Goal: Answer question/provide support

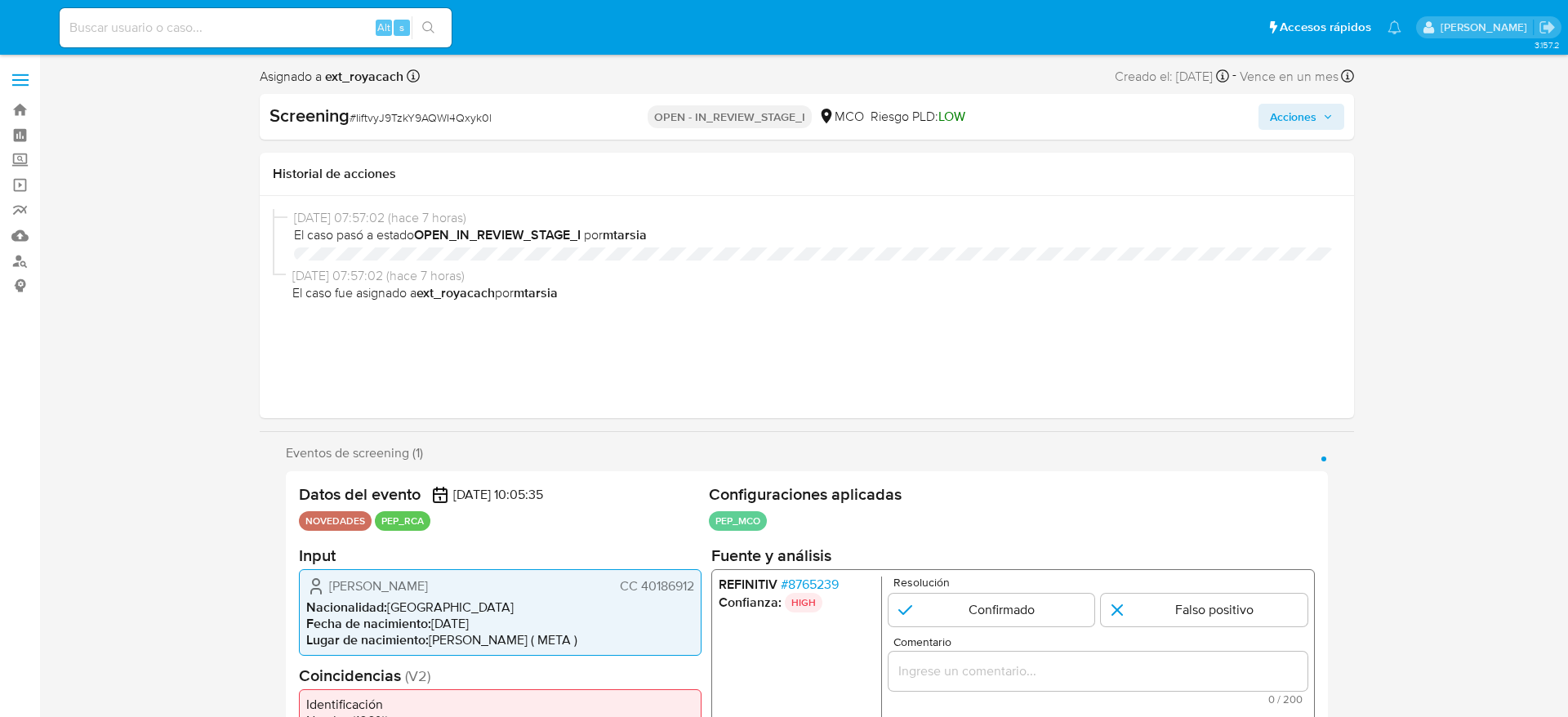
select select "10"
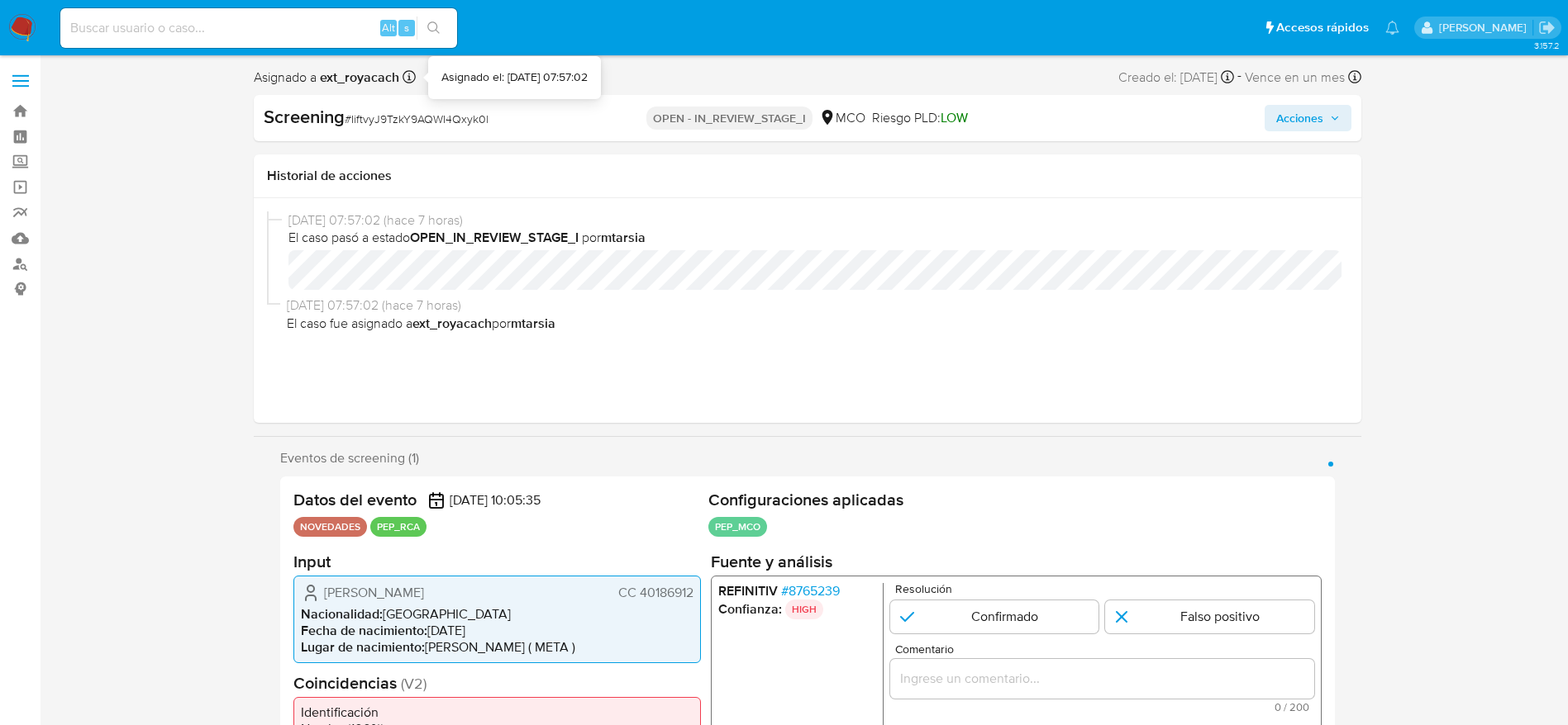
click at [408, 125] on span "# IiftvyJ9TzkY9AQWI4Qxyk0l" at bounding box center [416, 119] width 144 height 17
copy span "IiftvyJ9TzkY9AQWI4Qxyk0l"
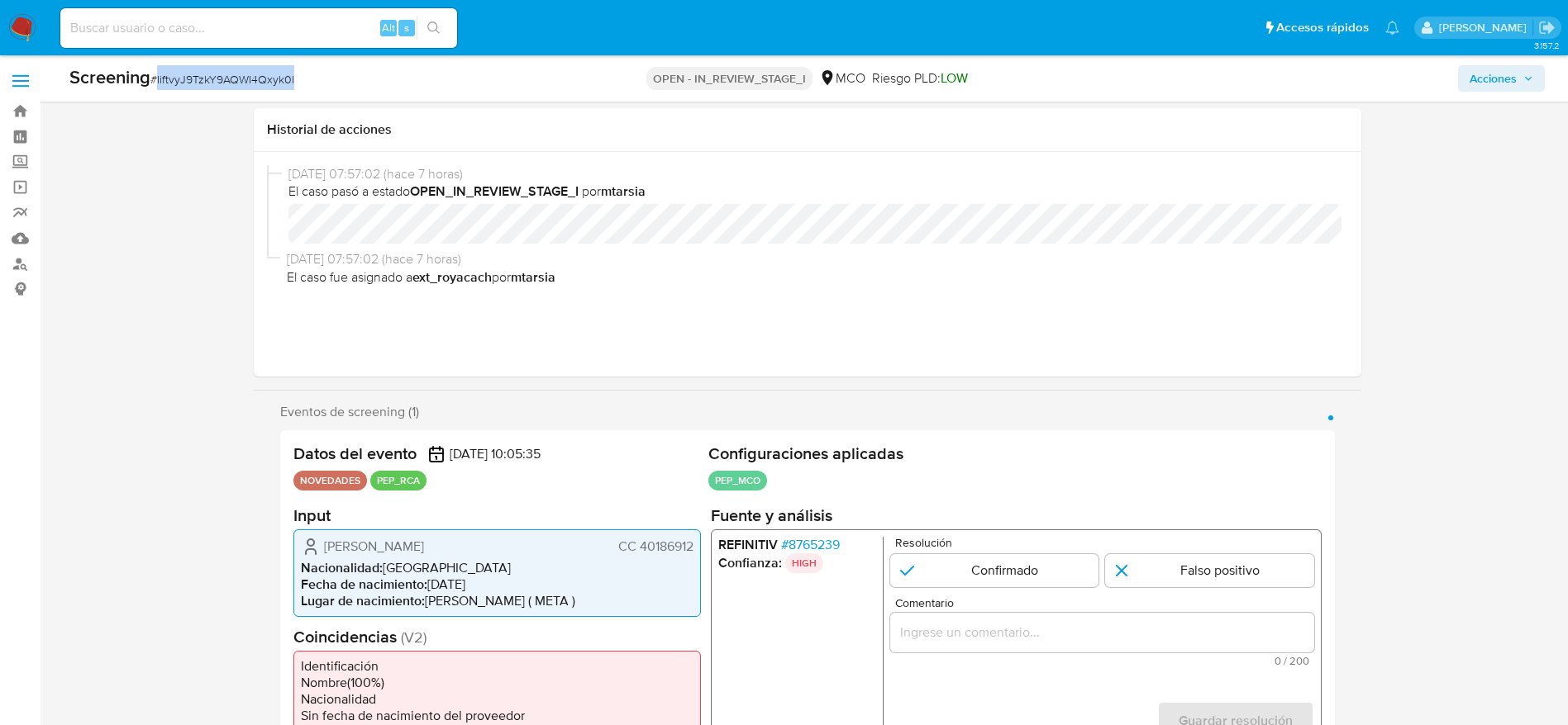
scroll to position [372, 0]
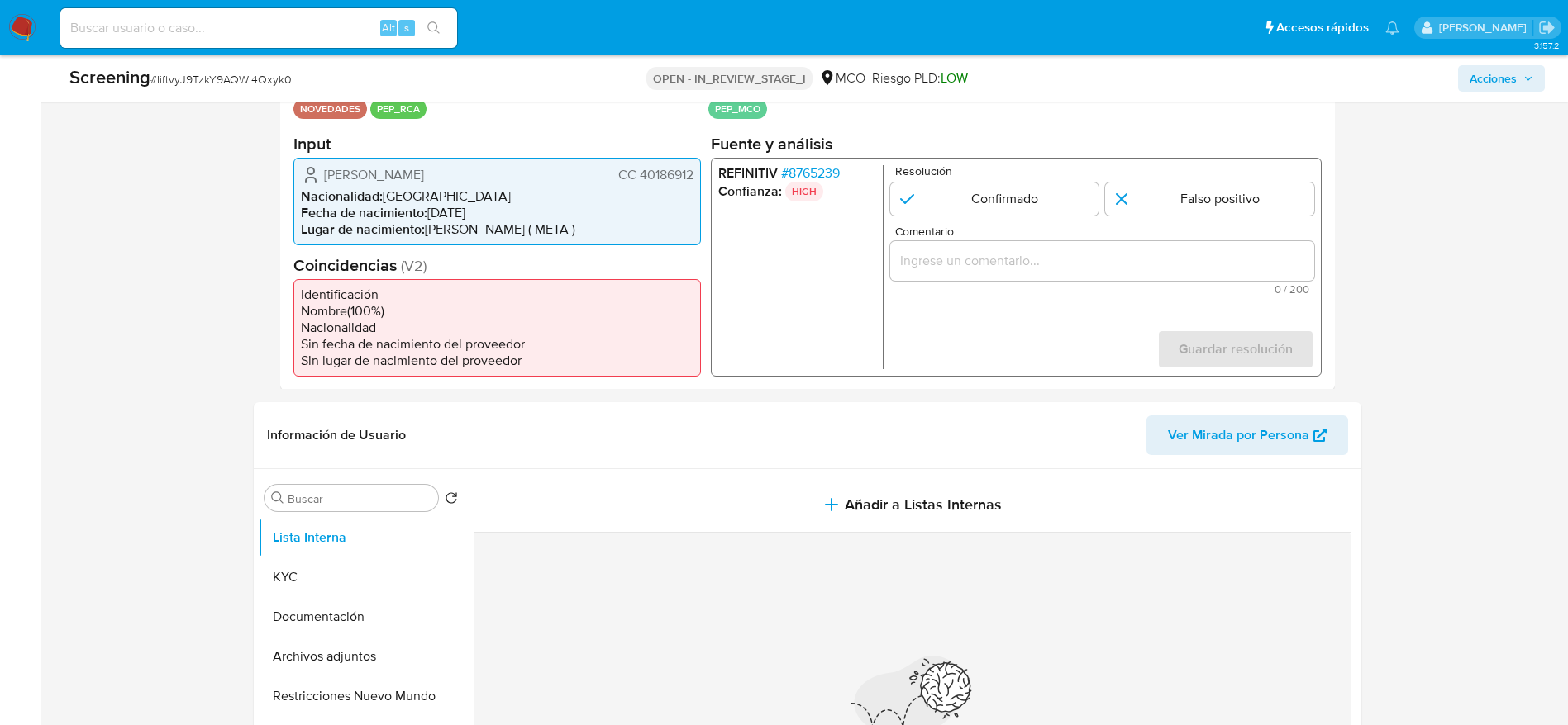
drag, startPoint x: 316, startPoint y: 182, endPoint x: 704, endPoint y: 178, distance: 388.0
click at [704, 178] on div "Datos del evento [DATE] 10:05:35 NOVEDADES PEP_RCA Configuraciones aplicadas PE…" at bounding box center [808, 224] width 1055 height 331
click at [794, 165] on span "# 8765239" at bounding box center [810, 172] width 59 height 17
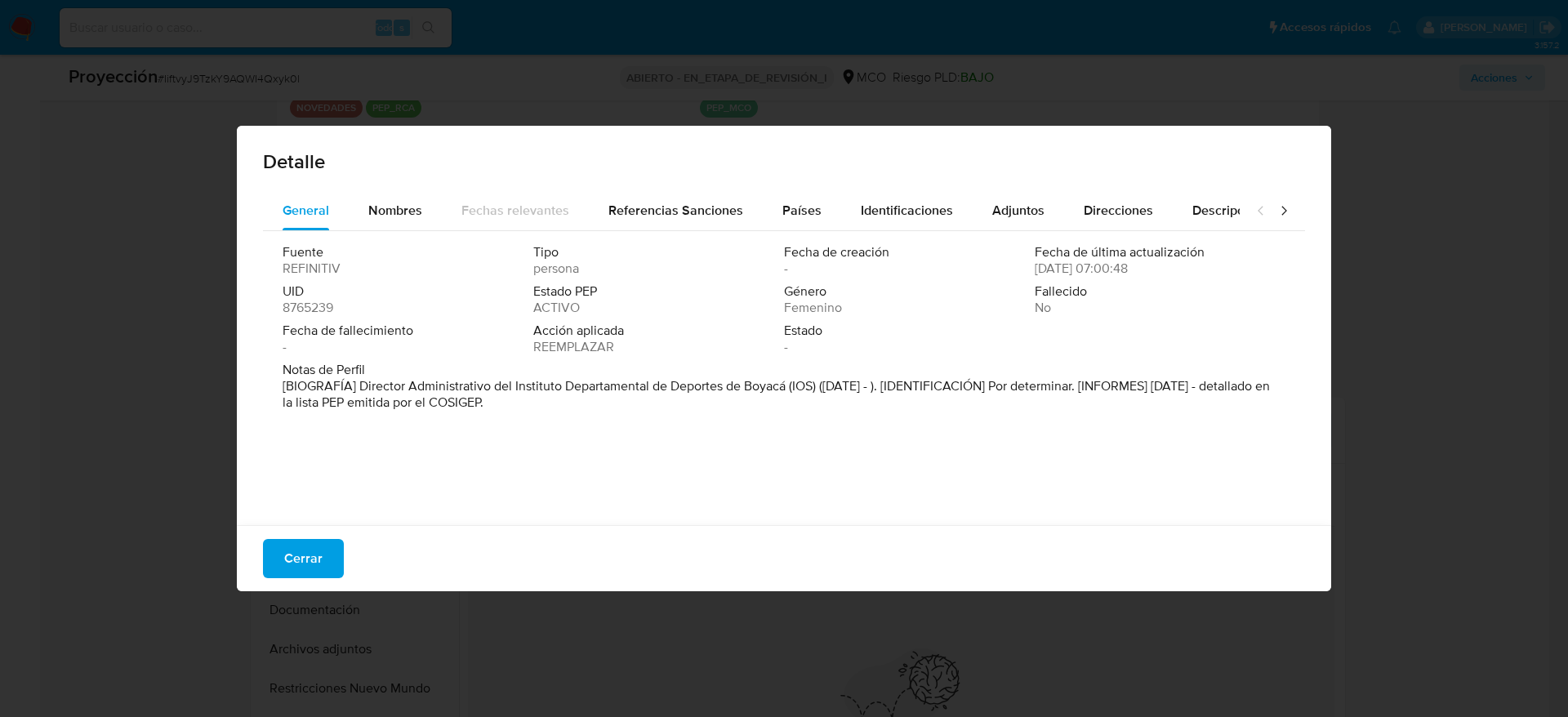
drag, startPoint x: 360, startPoint y: 384, endPoint x: 787, endPoint y: 391, distance: 427.1
click at [787, 391] on font "[BIOGRAFÍA] Director Administrativo del Instituto Departamental de Deportes de …" at bounding box center [776, 394] width 987 height 35
drag, startPoint x: 305, startPoint y: 566, endPoint x: 312, endPoint y: 552, distance: 15.7
click at [302, 564] on span "Cerrar" at bounding box center [304, 558] width 39 height 36
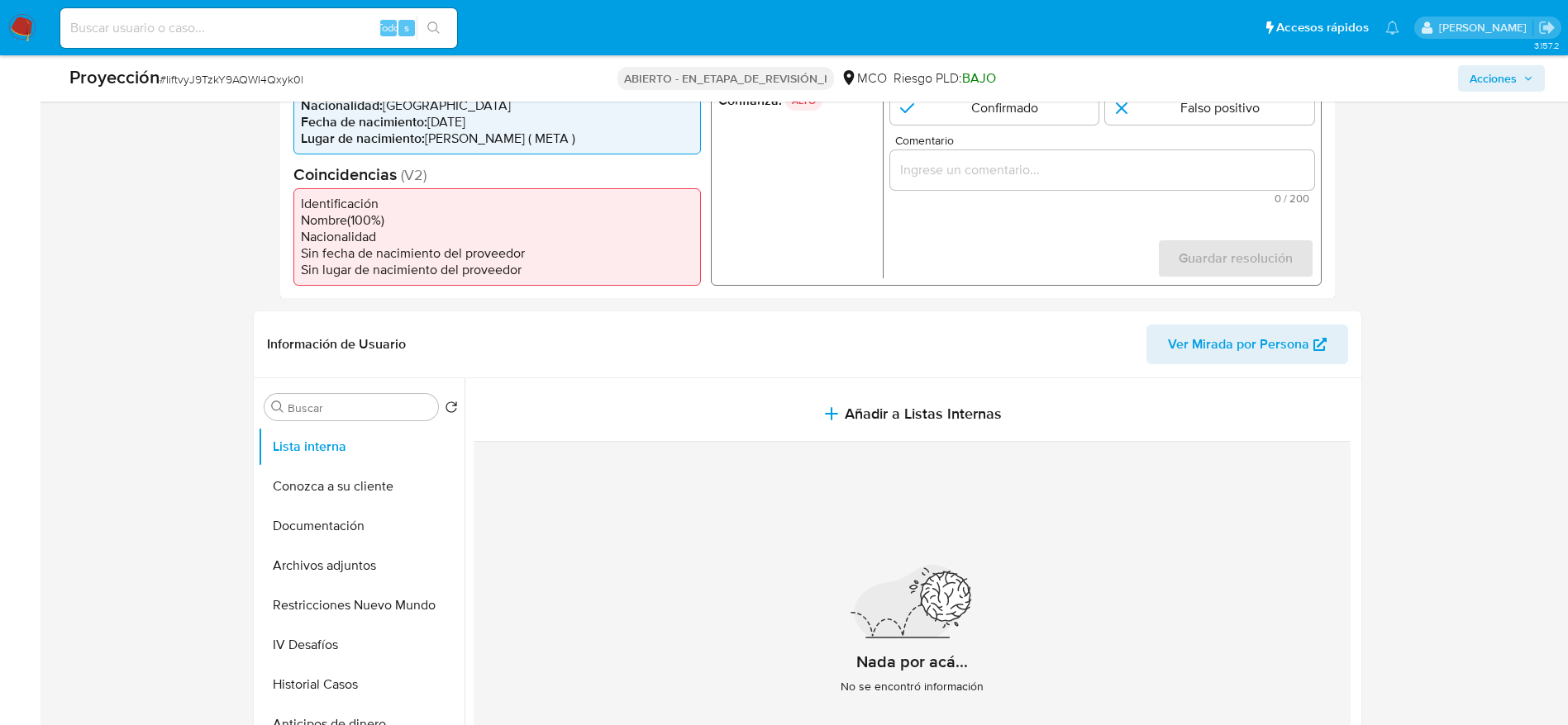
scroll to position [495, 0]
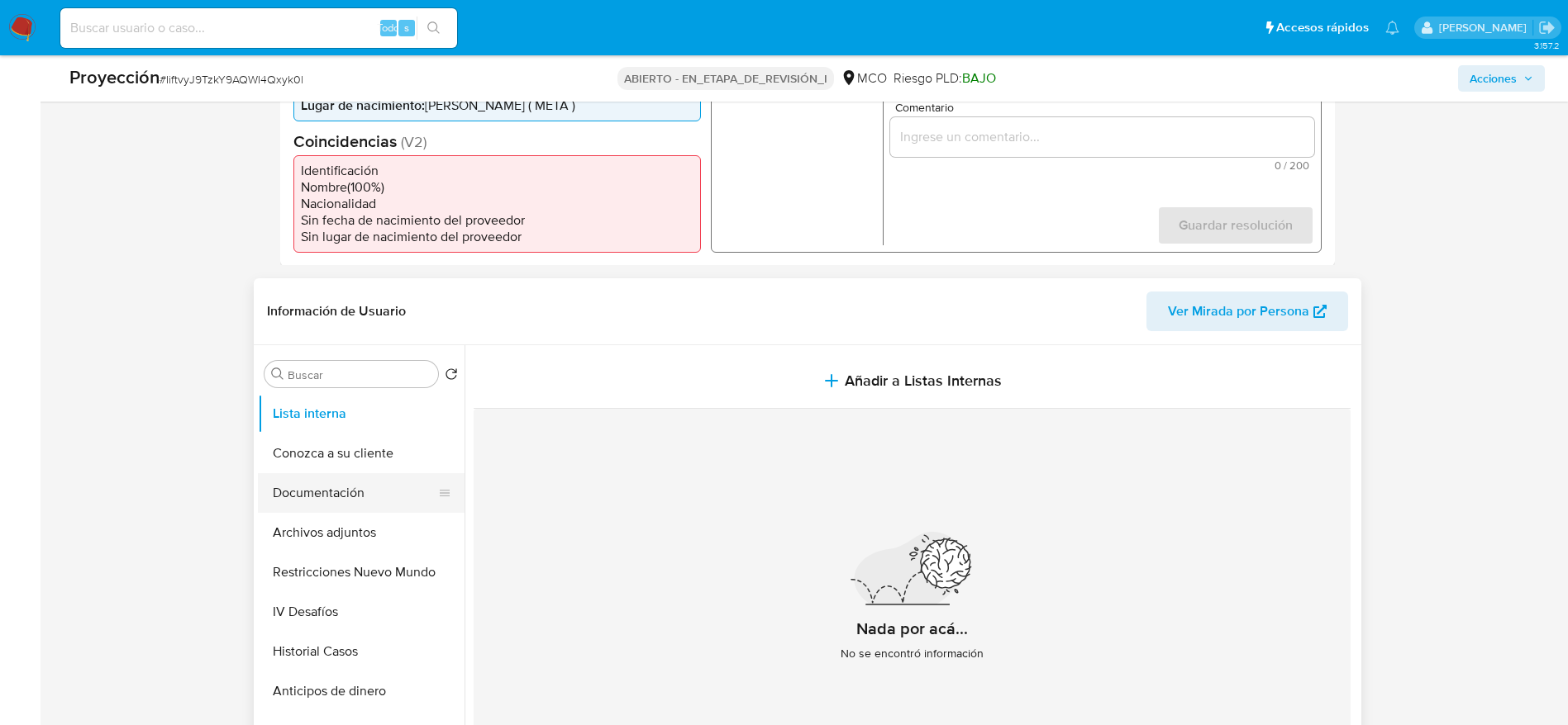
click at [364, 495] on button "Documentación" at bounding box center [354, 493] width 194 height 40
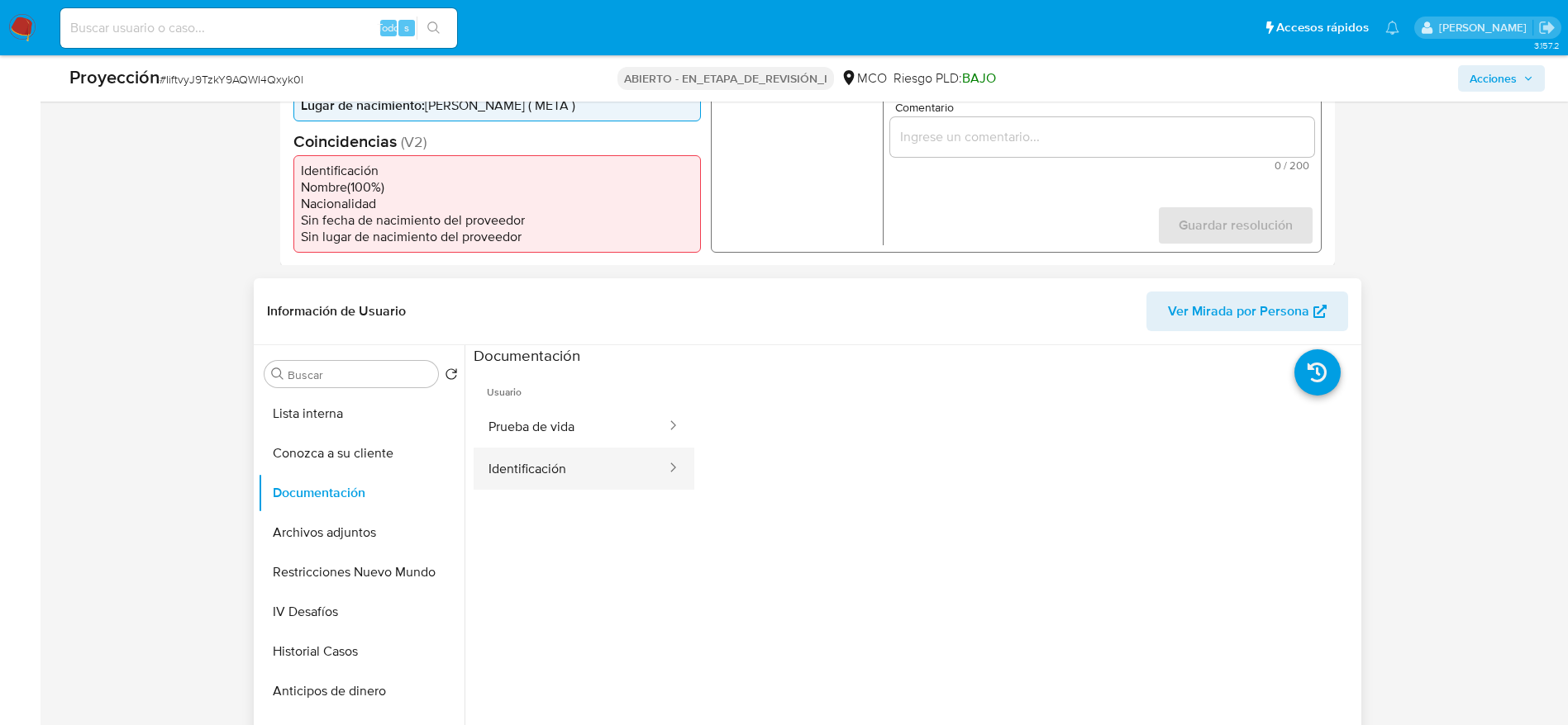
click at [547, 477] on button "Identificación" at bounding box center [570, 468] width 194 height 42
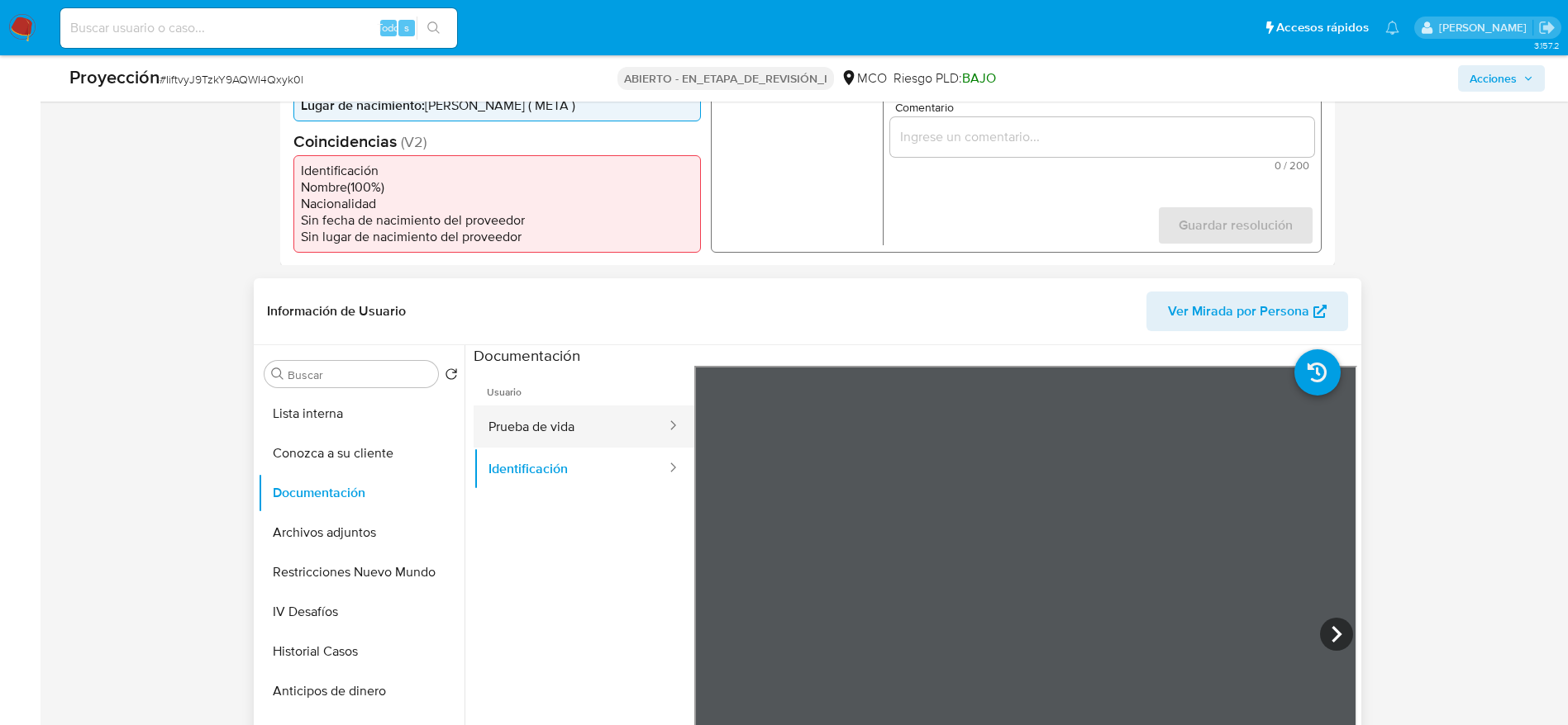
click at [597, 430] on button "Prueba de vida" at bounding box center [570, 426] width 194 height 42
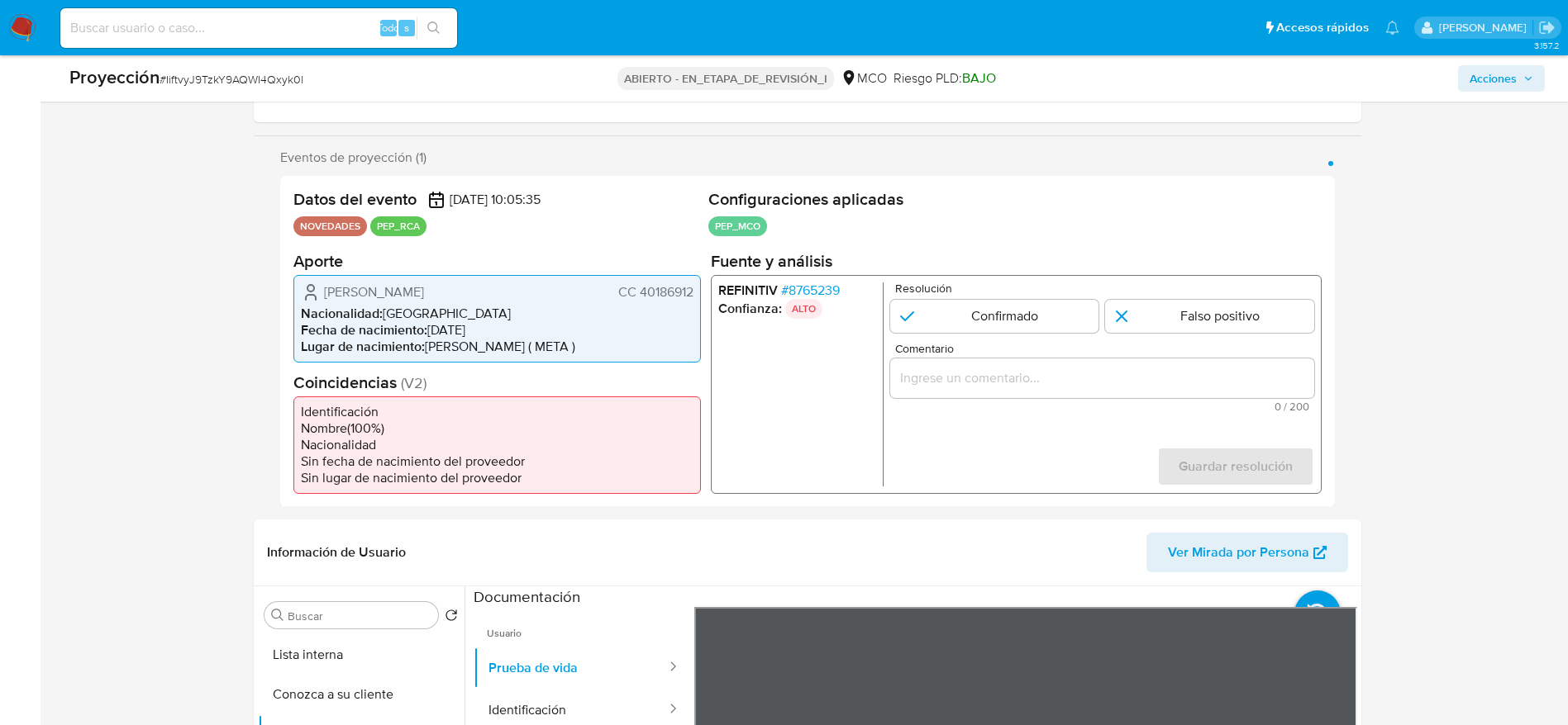
scroll to position [248, 0]
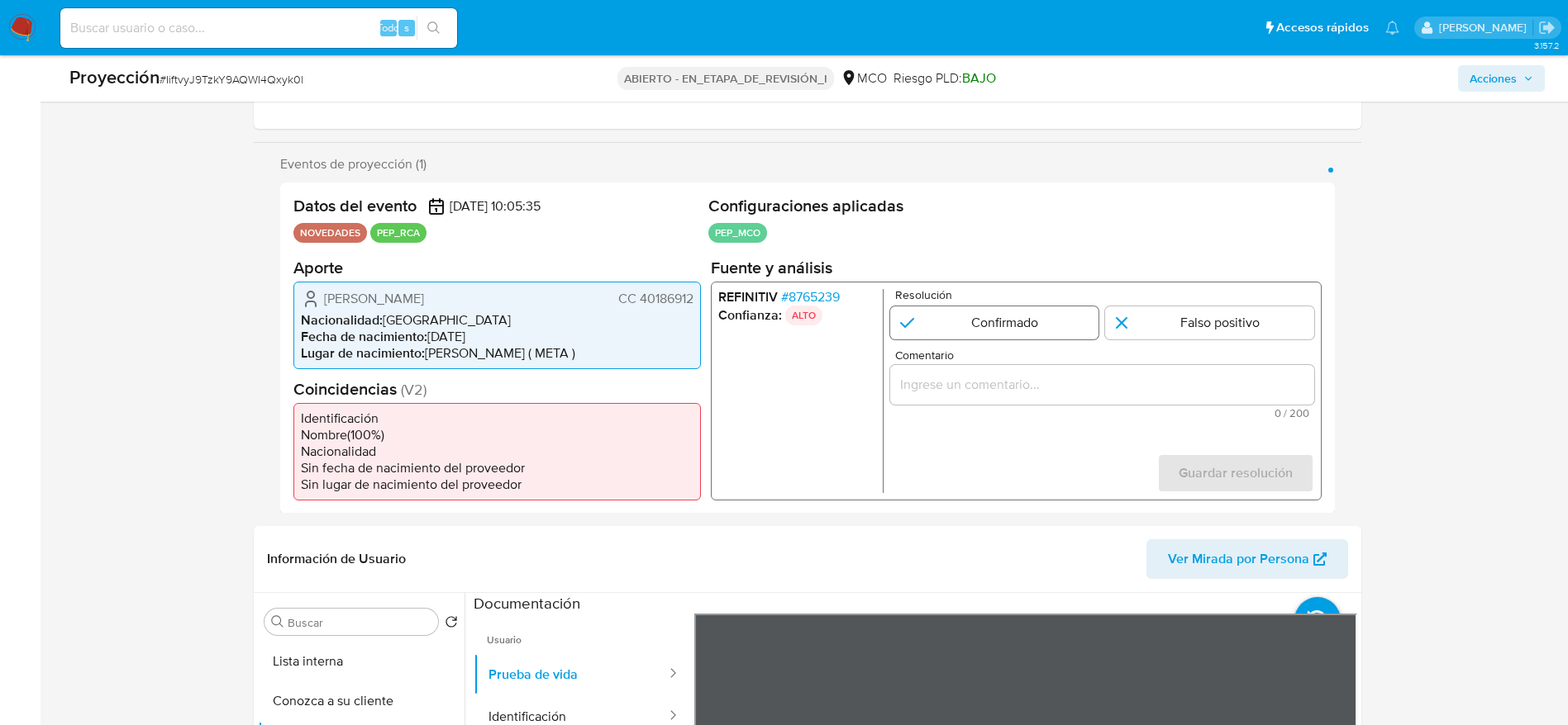
click at [930, 339] on input "1 de 1" at bounding box center [994, 321] width 209 height 33
radio input "true"
click at [949, 378] on input "Comentario" at bounding box center [1101, 384] width 424 height 21
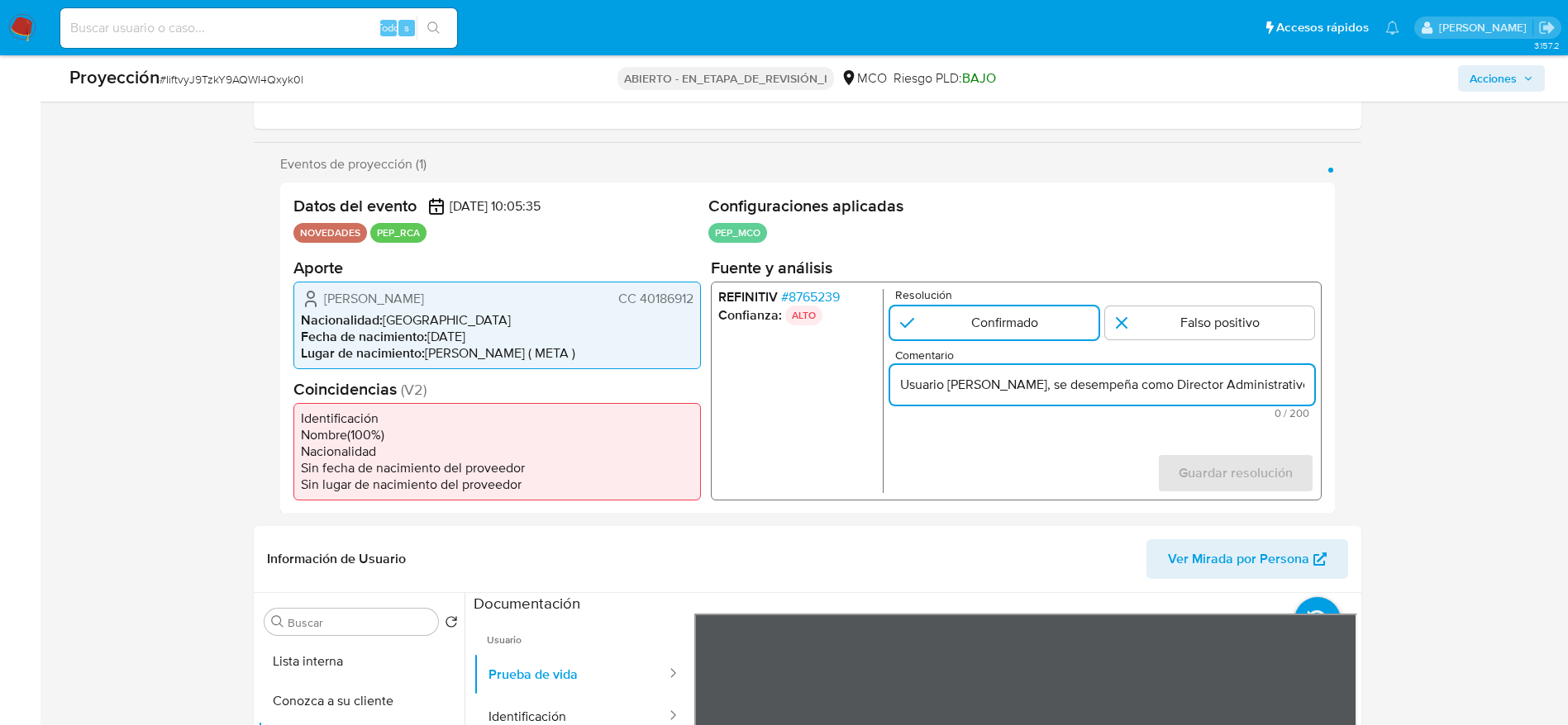
scroll to position [0, 511]
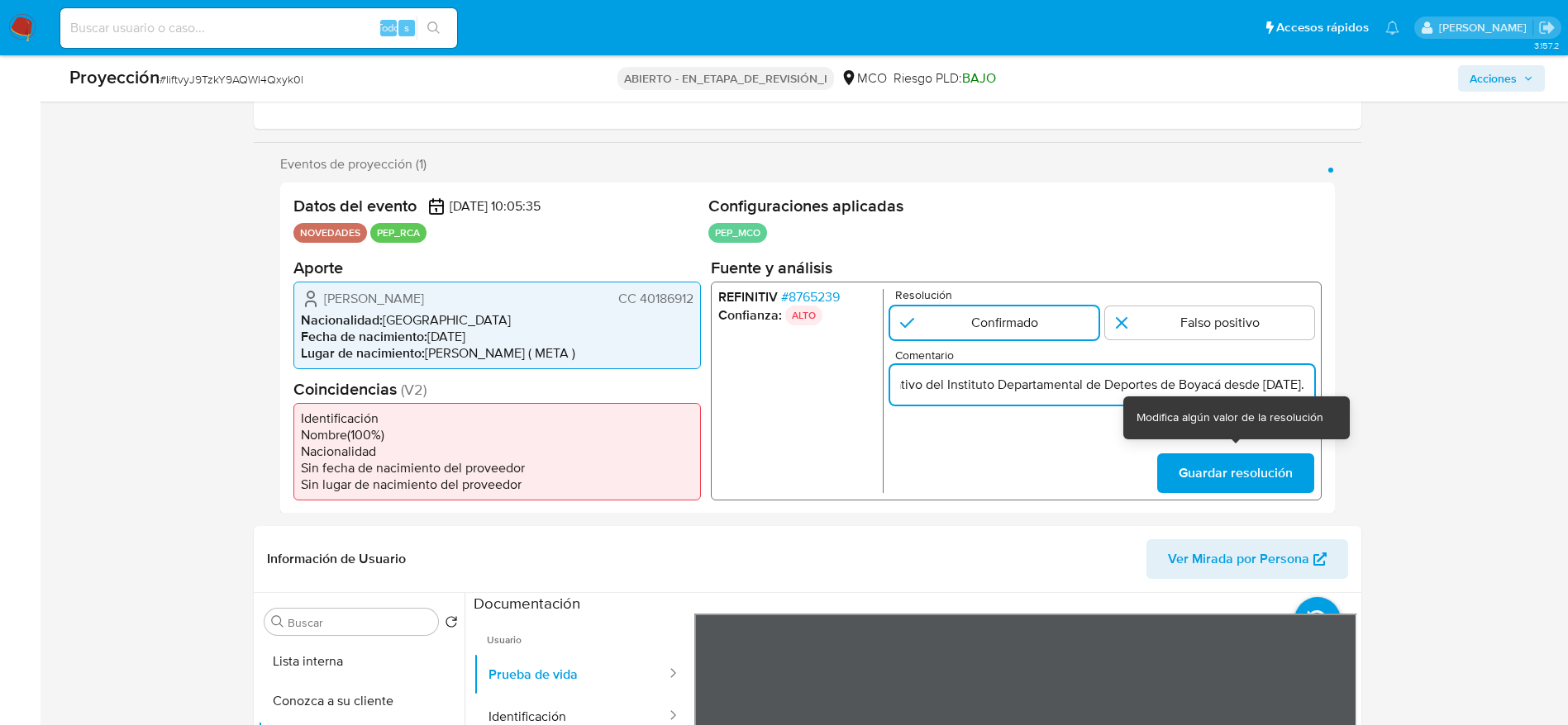
click at [1282, 493] on div "REFINITIV # 8765239 Confianza: ALTO Resolución Confirmado Falso positivo Coment…" at bounding box center [1016, 390] width 611 height 219
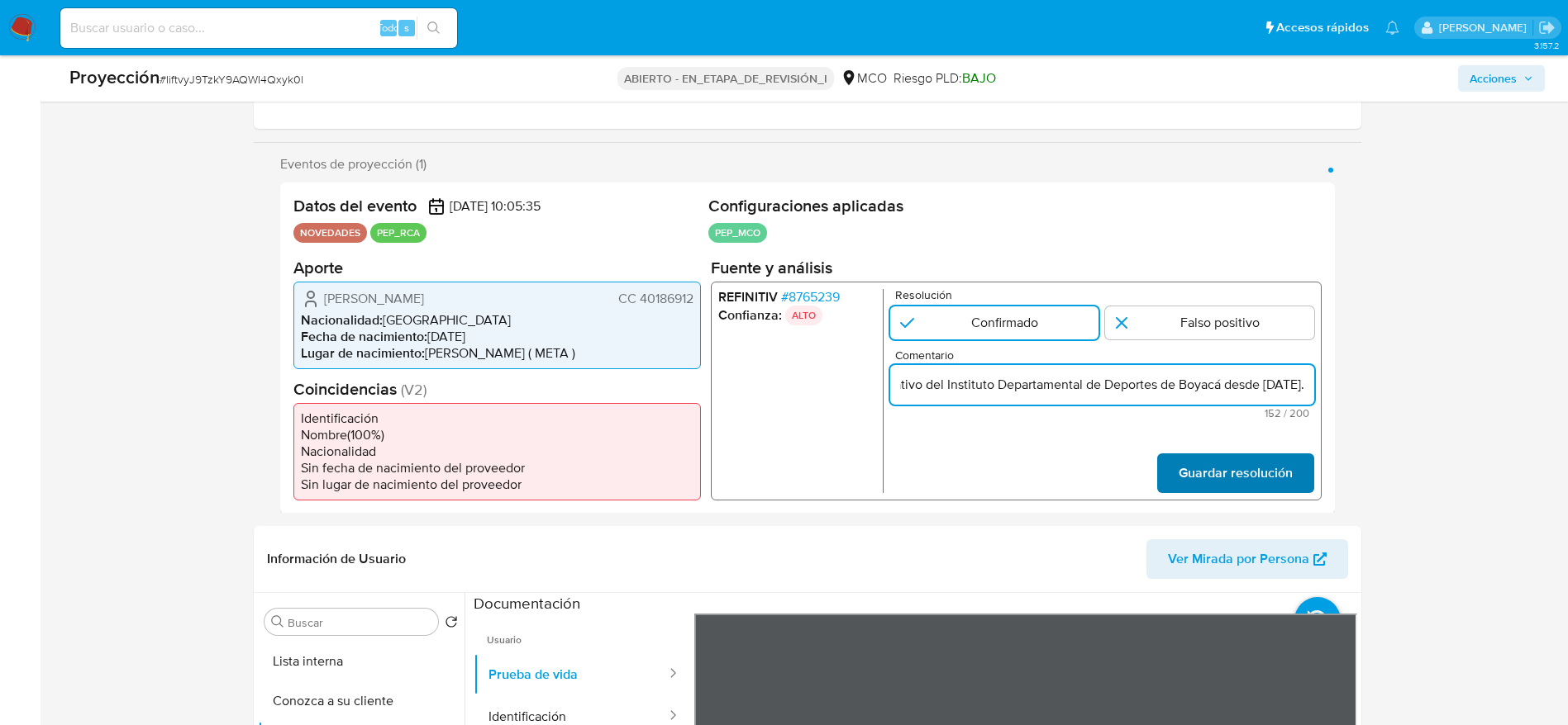
type input "Usuario [PERSON_NAME], se desempeña como Director Administrativo del Instituto …"
click at [1231, 464] on span "Guardar resolución" at bounding box center [1234, 472] width 114 height 36
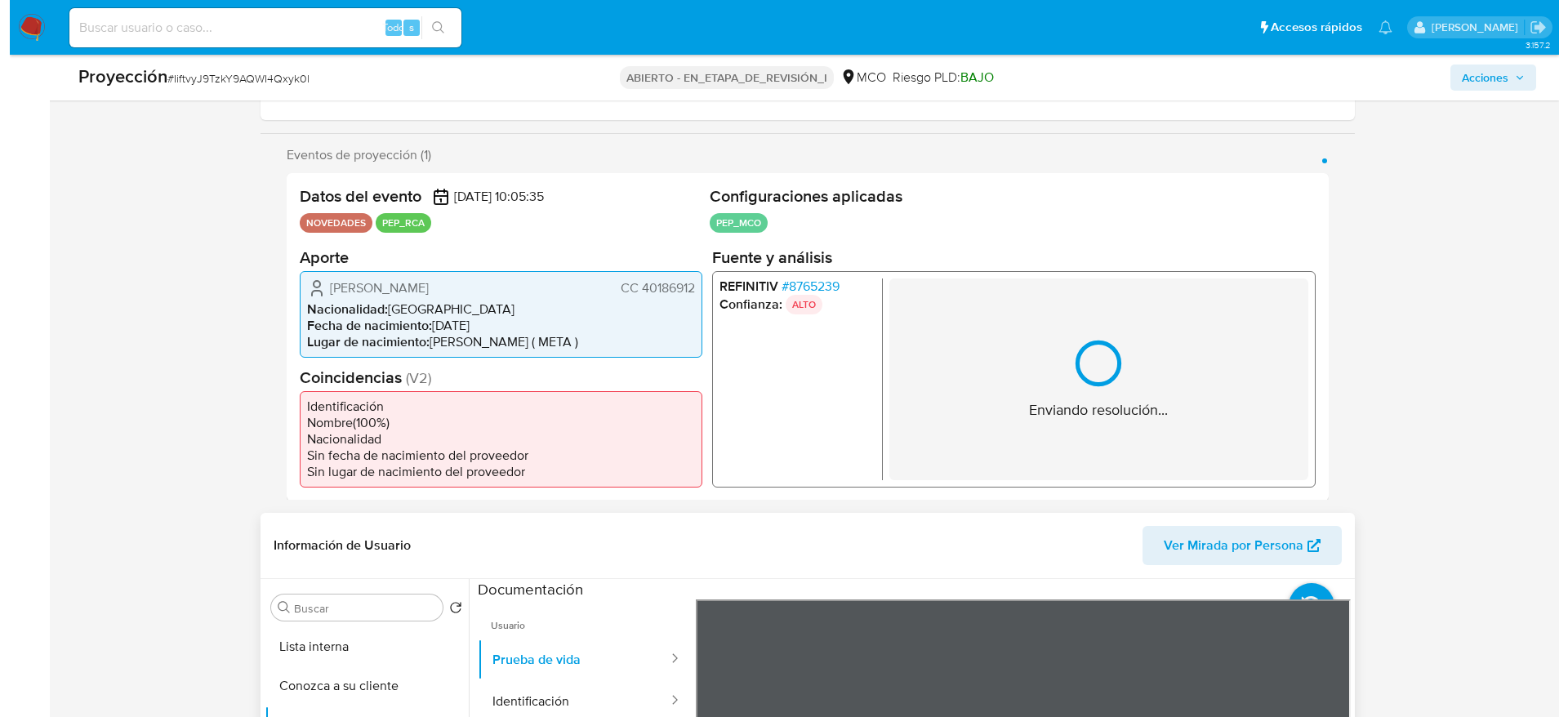
scroll to position [368, 0]
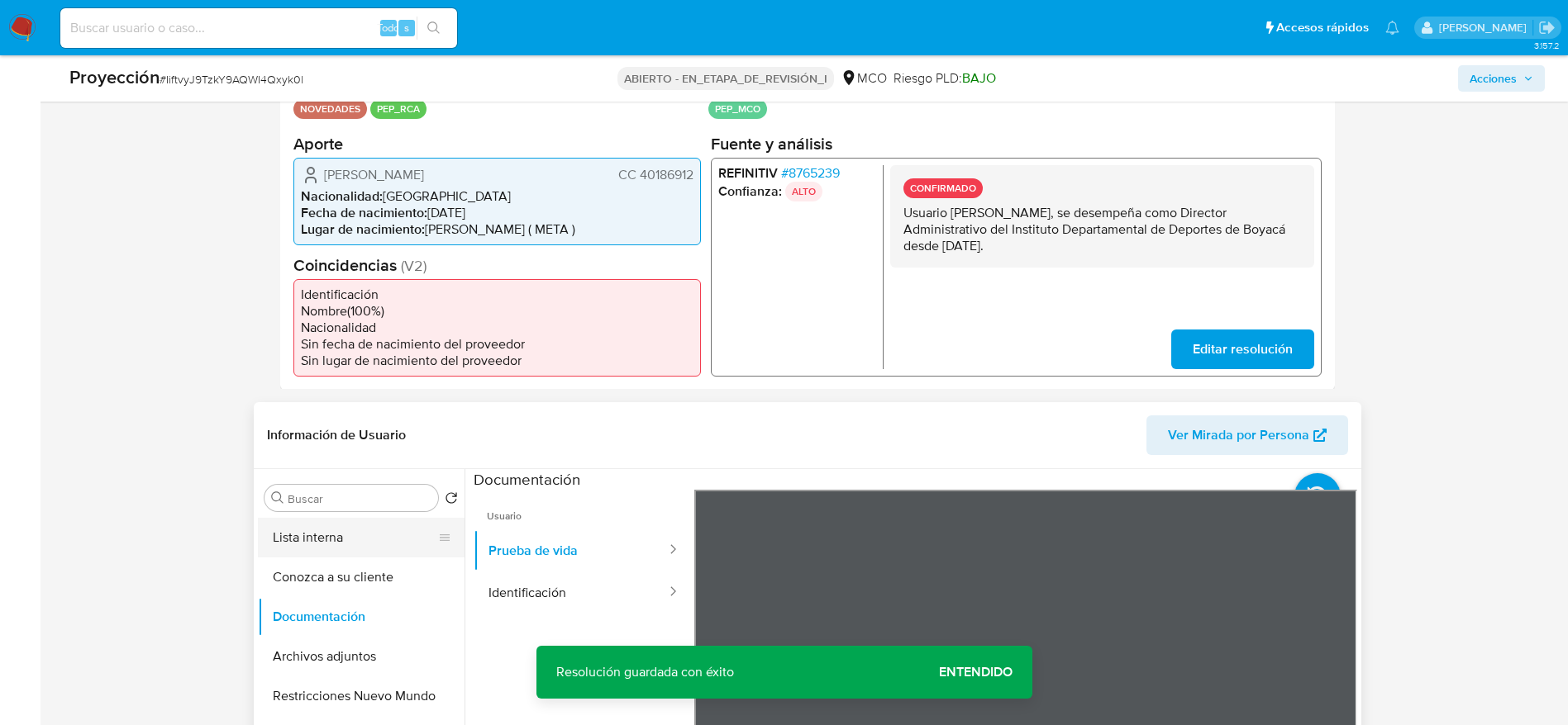
drag, startPoint x: 354, startPoint y: 549, endPoint x: 370, endPoint y: 538, distance: 19.4
click at [354, 550] on button "Lista interna" at bounding box center [354, 538] width 194 height 40
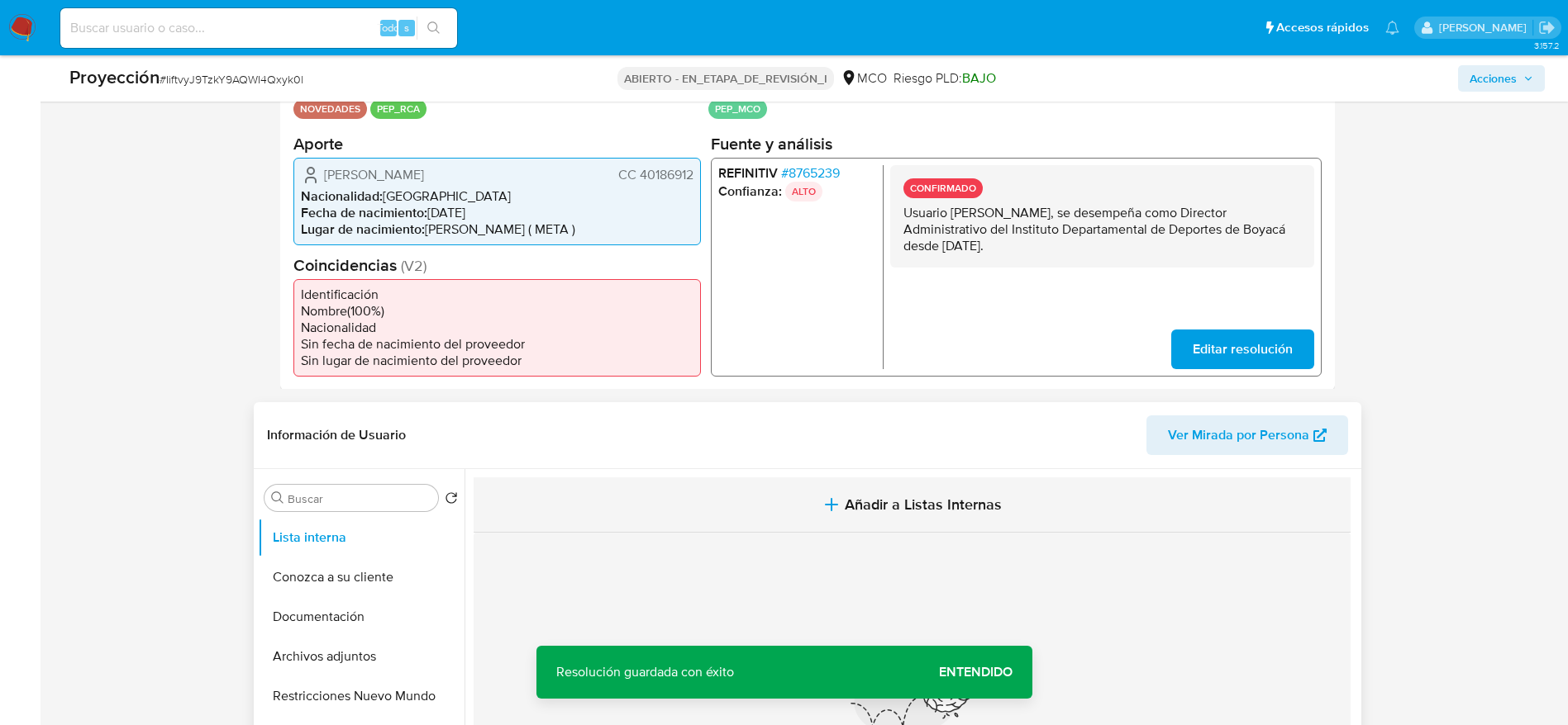
click at [767, 484] on button "Añadir a Listas Internas" at bounding box center [912, 505] width 877 height 55
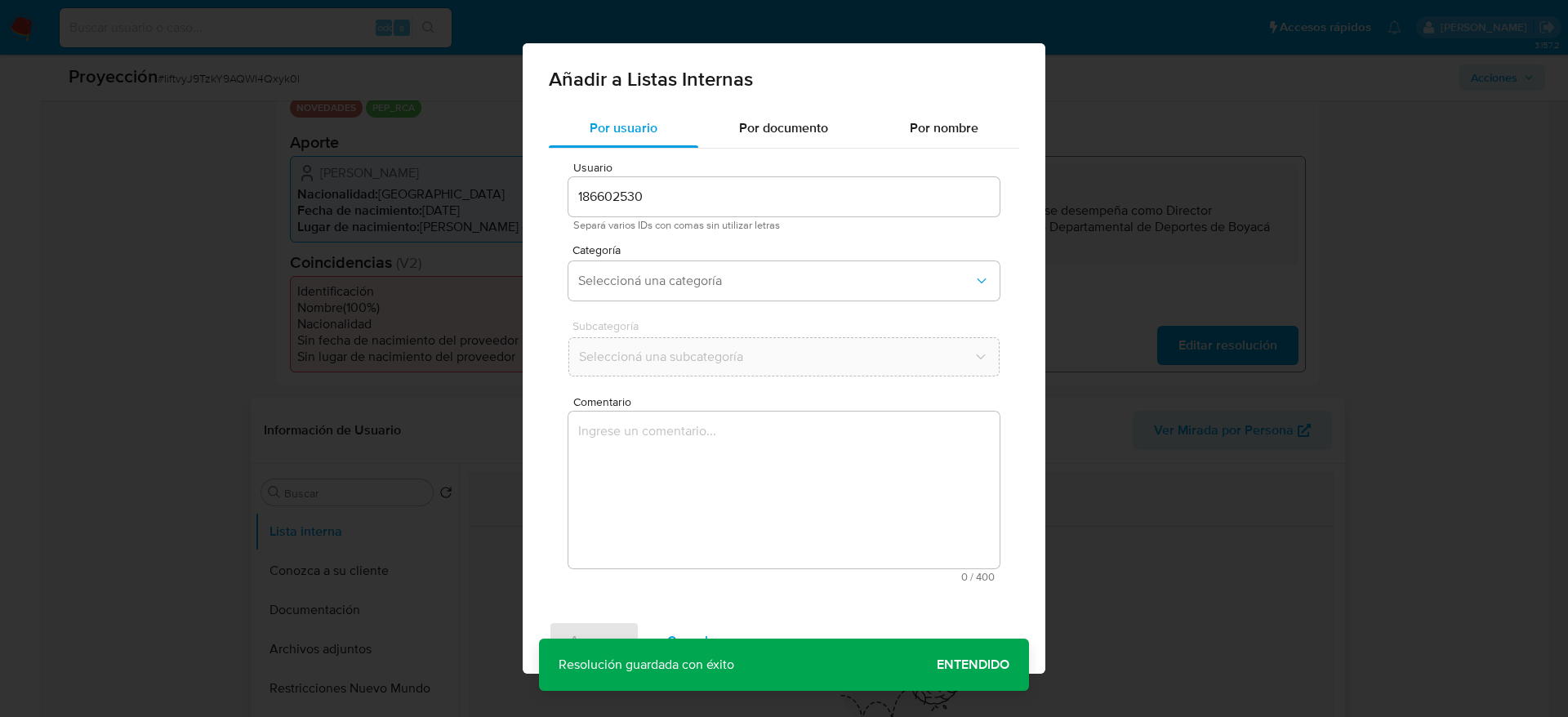
click at [758, 500] on div "Comentario 0 / 400 400 caracteres restantes" at bounding box center [784, 489] width 431 height 186
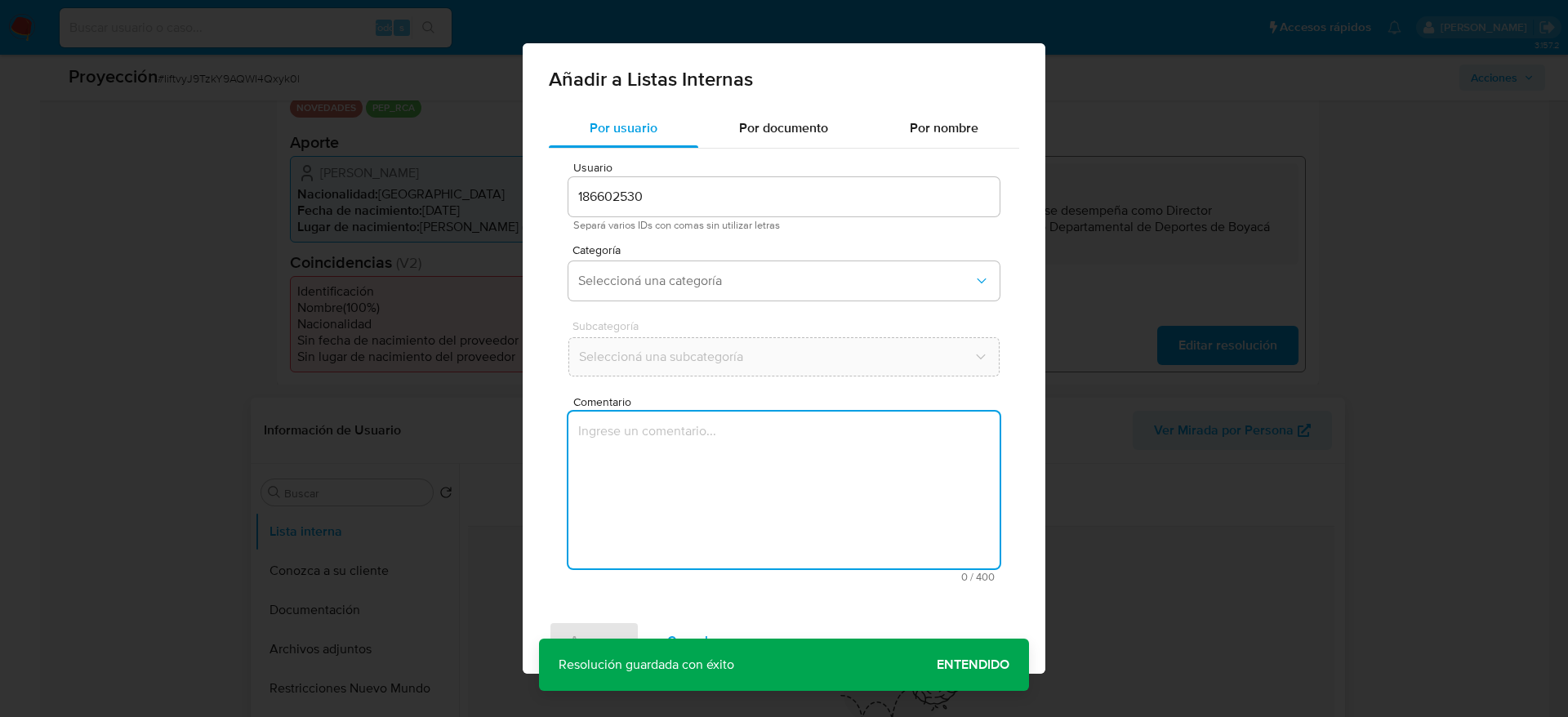
drag, startPoint x: 705, startPoint y: 434, endPoint x: 704, endPoint y: 356, distance: 78.0
click at [702, 433] on textarea "Comentario" at bounding box center [784, 490] width 431 height 157
type textarea "Usuario [PERSON_NAME], se desempeña como Director Administrativo del Instituto …"
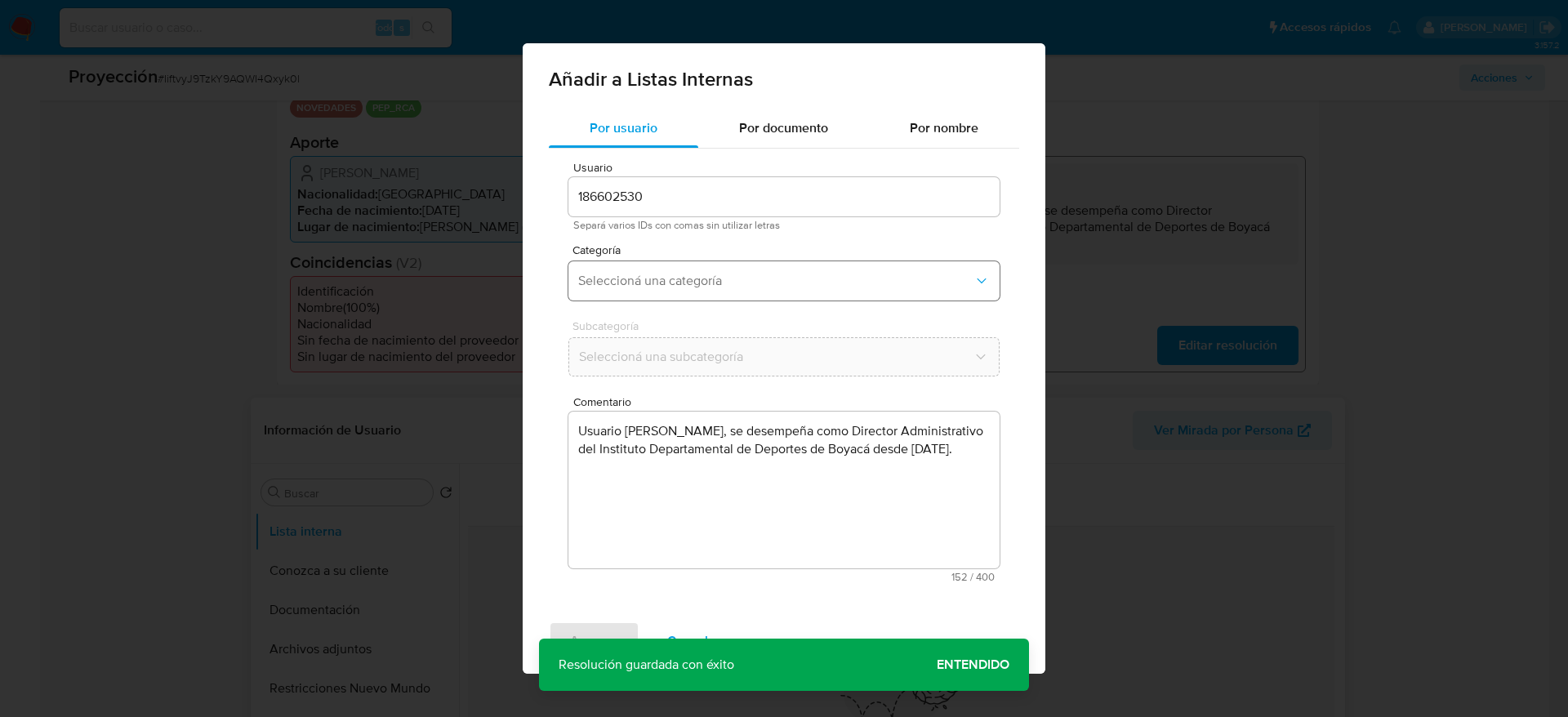
click at [702, 283] on span "Seleccioná una categoría" at bounding box center [776, 281] width 396 height 17
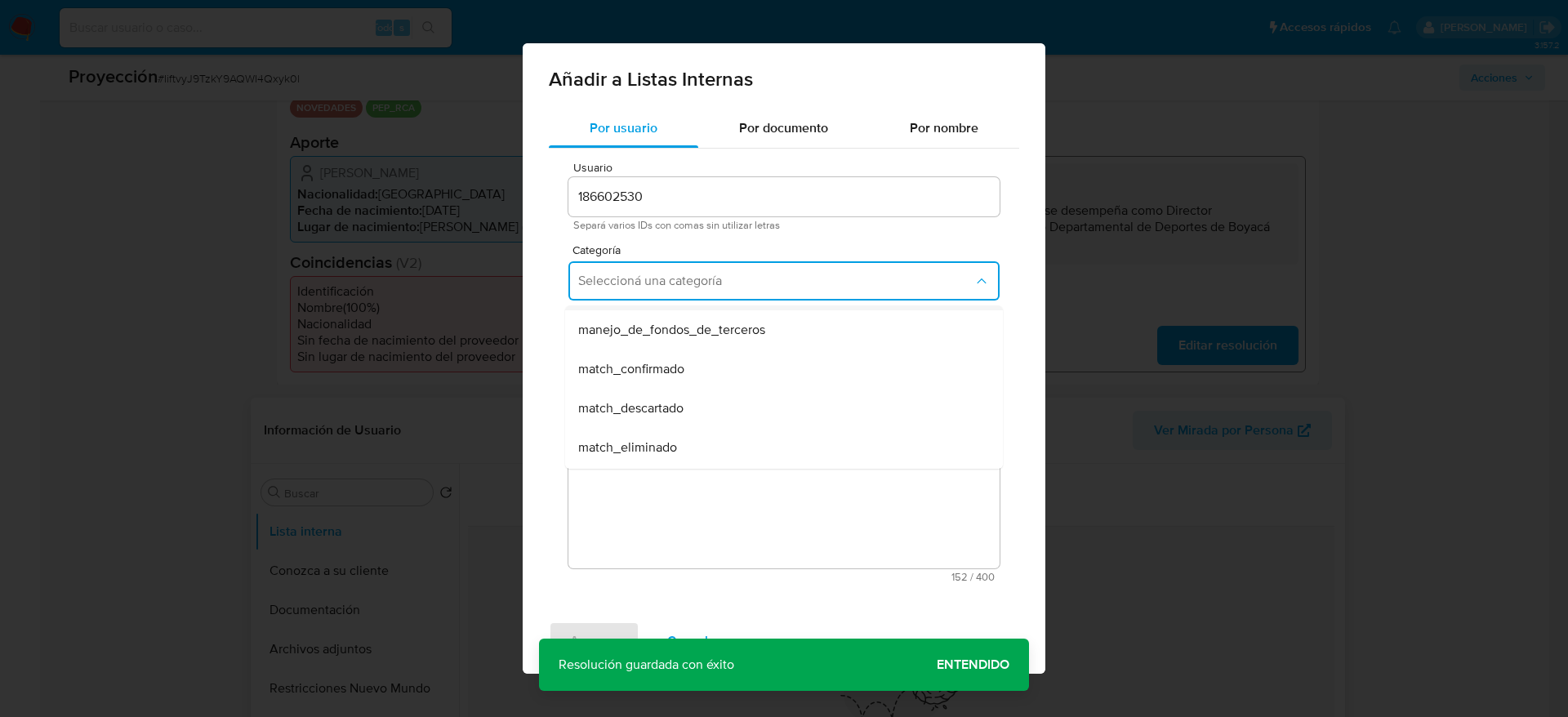
scroll to position [123, 0]
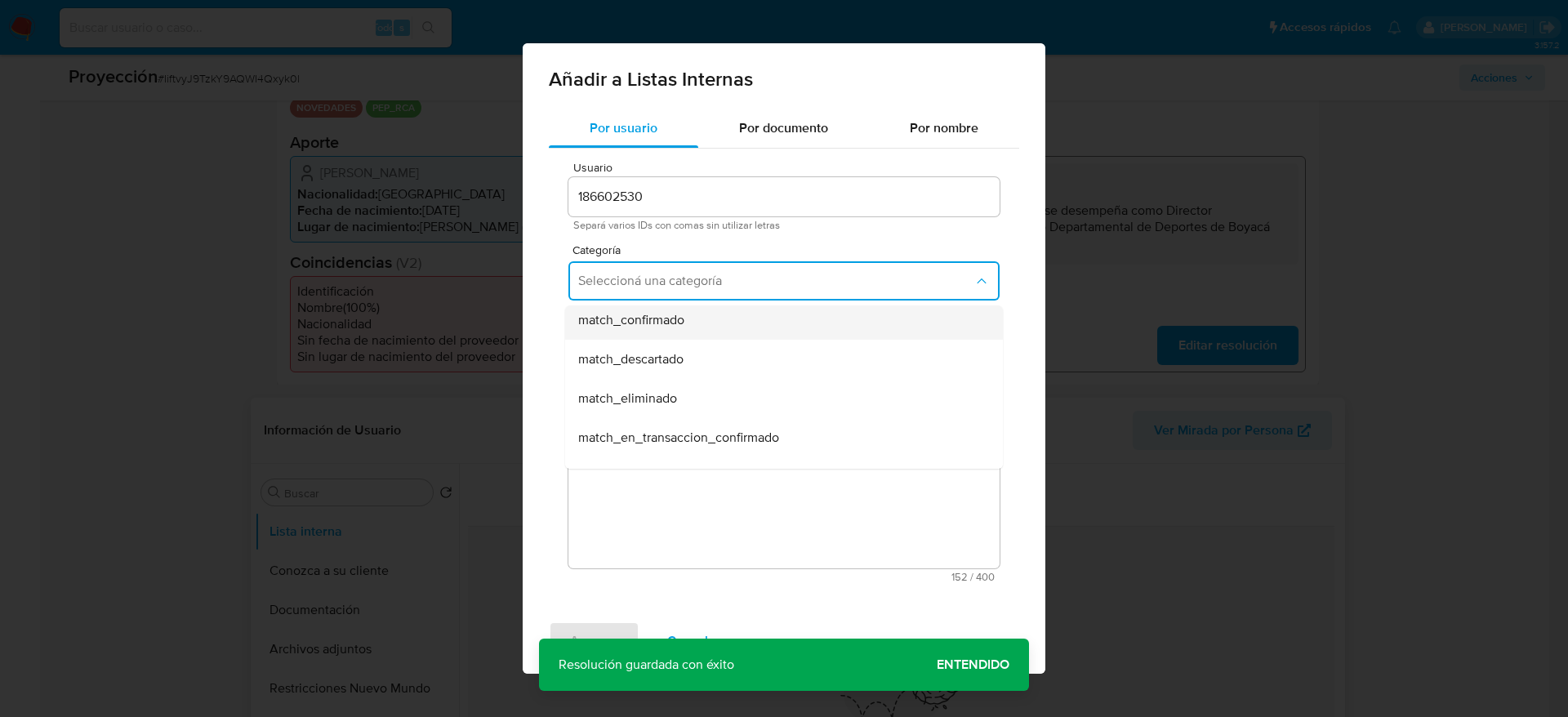
drag, startPoint x: 709, startPoint y: 348, endPoint x: 691, endPoint y: 325, distance: 29.2
click at [691, 325] on ul "hr_incorporación_revisada_por_la_gerencia incorporación_revisada_por_la_gerenci…" at bounding box center [784, 477] width 438 height 588
click at [691, 325] on div "match_confirmado" at bounding box center [779, 320] width 402 height 39
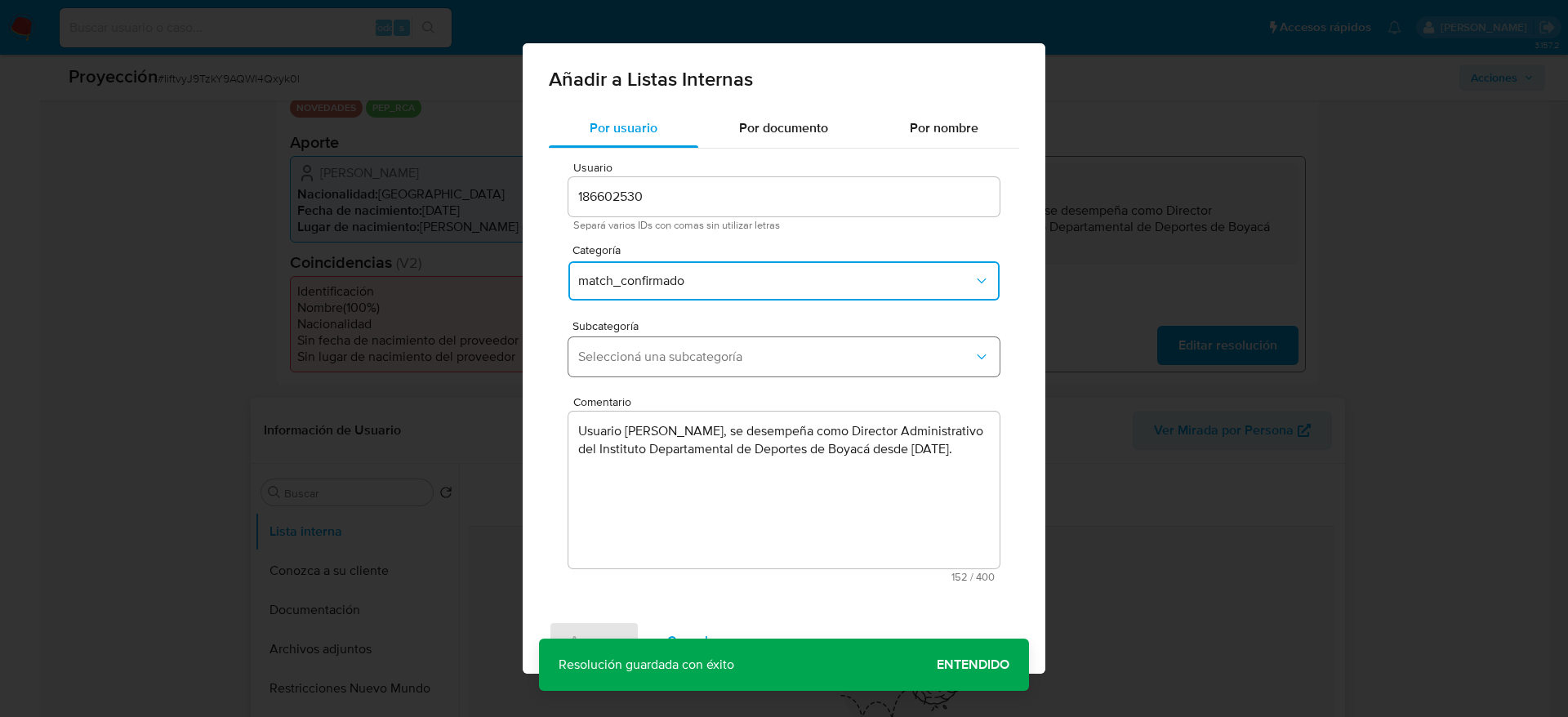
click at [689, 360] on span "Seleccioná una subcategoría" at bounding box center [776, 356] width 396 height 17
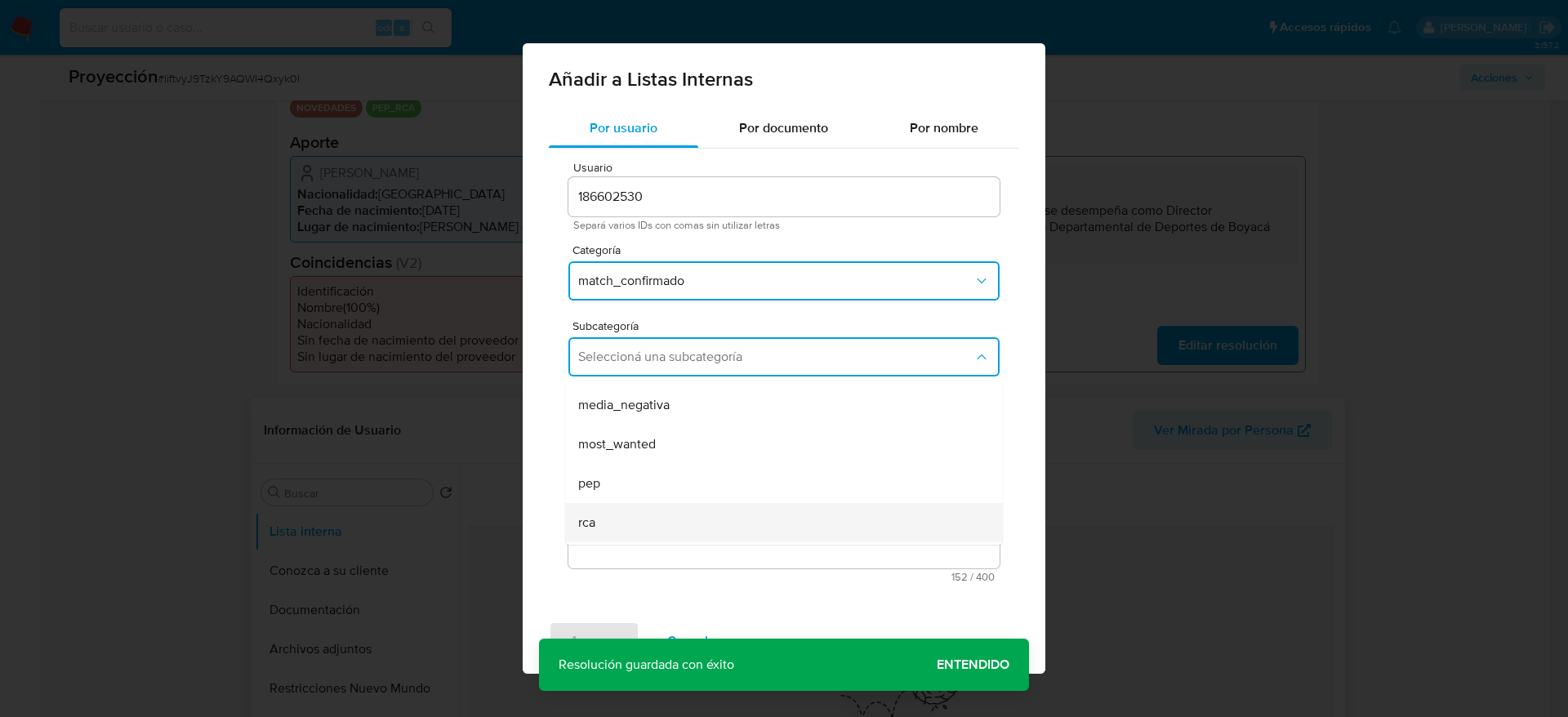
scroll to position [111, 0]
click at [610, 470] on div "rca" at bounding box center [779, 485] width 402 height 39
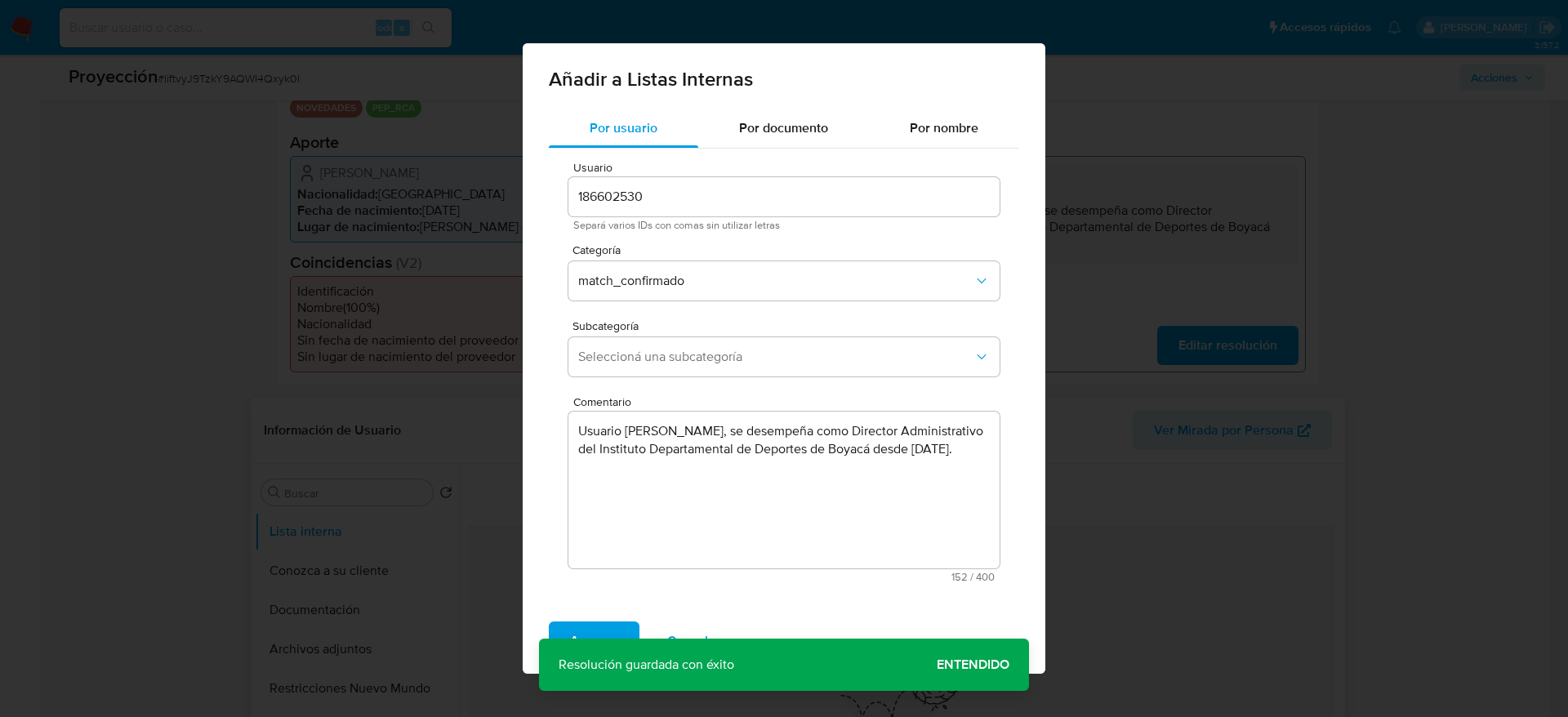
click at [610, 470] on textarea "Usuario [PERSON_NAME], se desempeña como Director Administrativo del Instituto …" at bounding box center [784, 490] width 431 height 157
click at [612, 369] on button "rca" at bounding box center [784, 356] width 431 height 39
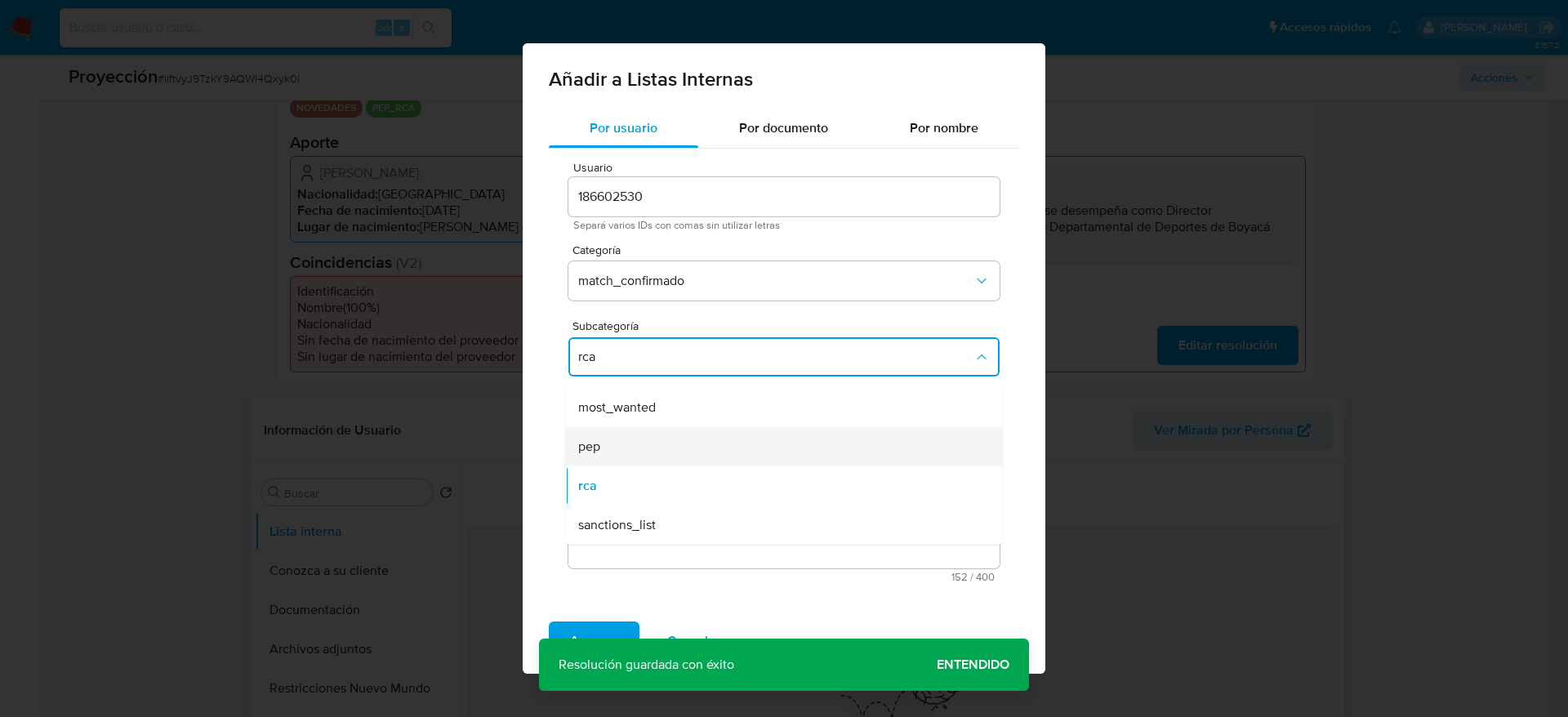
click at [610, 440] on div "pep" at bounding box center [779, 447] width 402 height 39
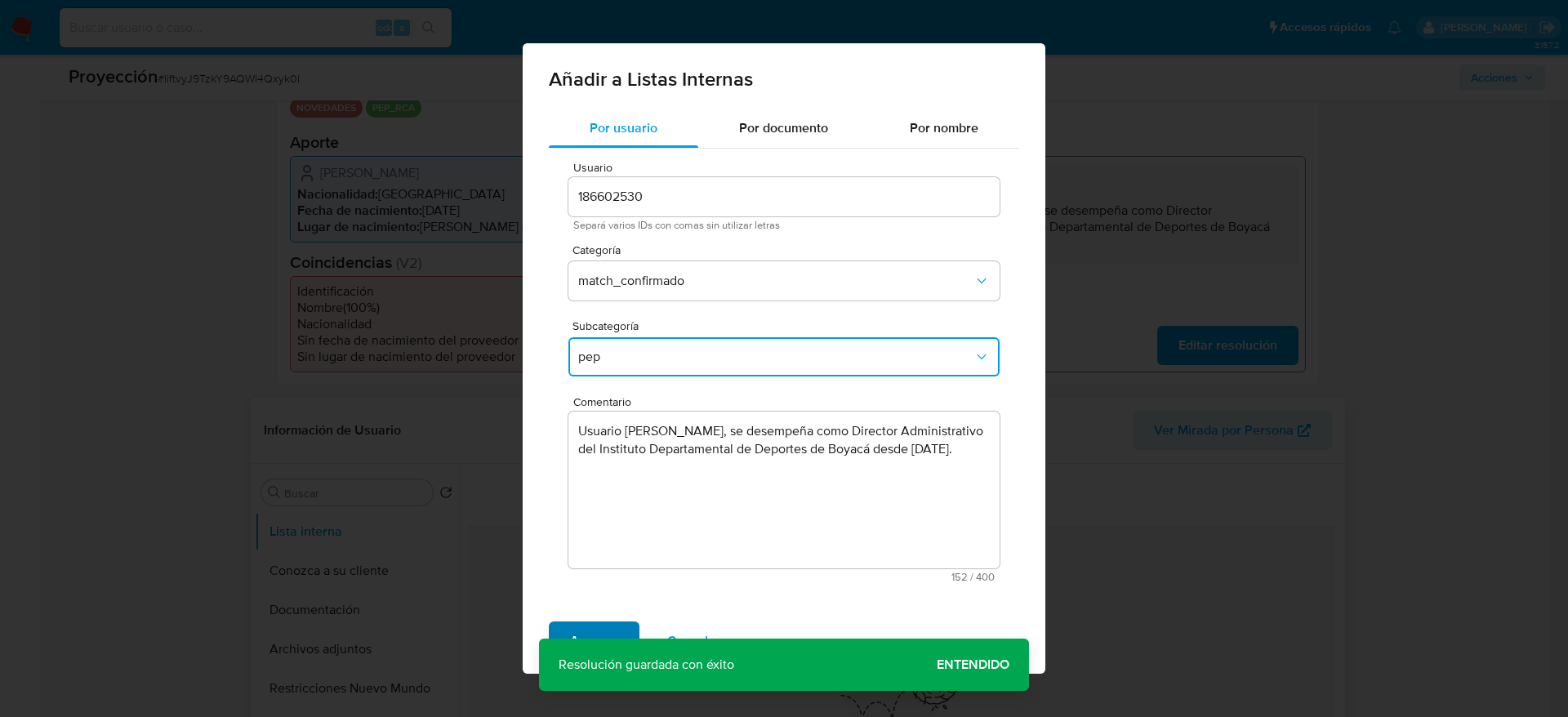
drag, startPoint x: 566, startPoint y: 611, endPoint x: 583, endPoint y: 635, distance: 29.4
click at [573, 616] on div "Agregar Cancelar" at bounding box center [784, 641] width 523 height 65
click at [584, 635] on span "Agregar" at bounding box center [594, 641] width 48 height 36
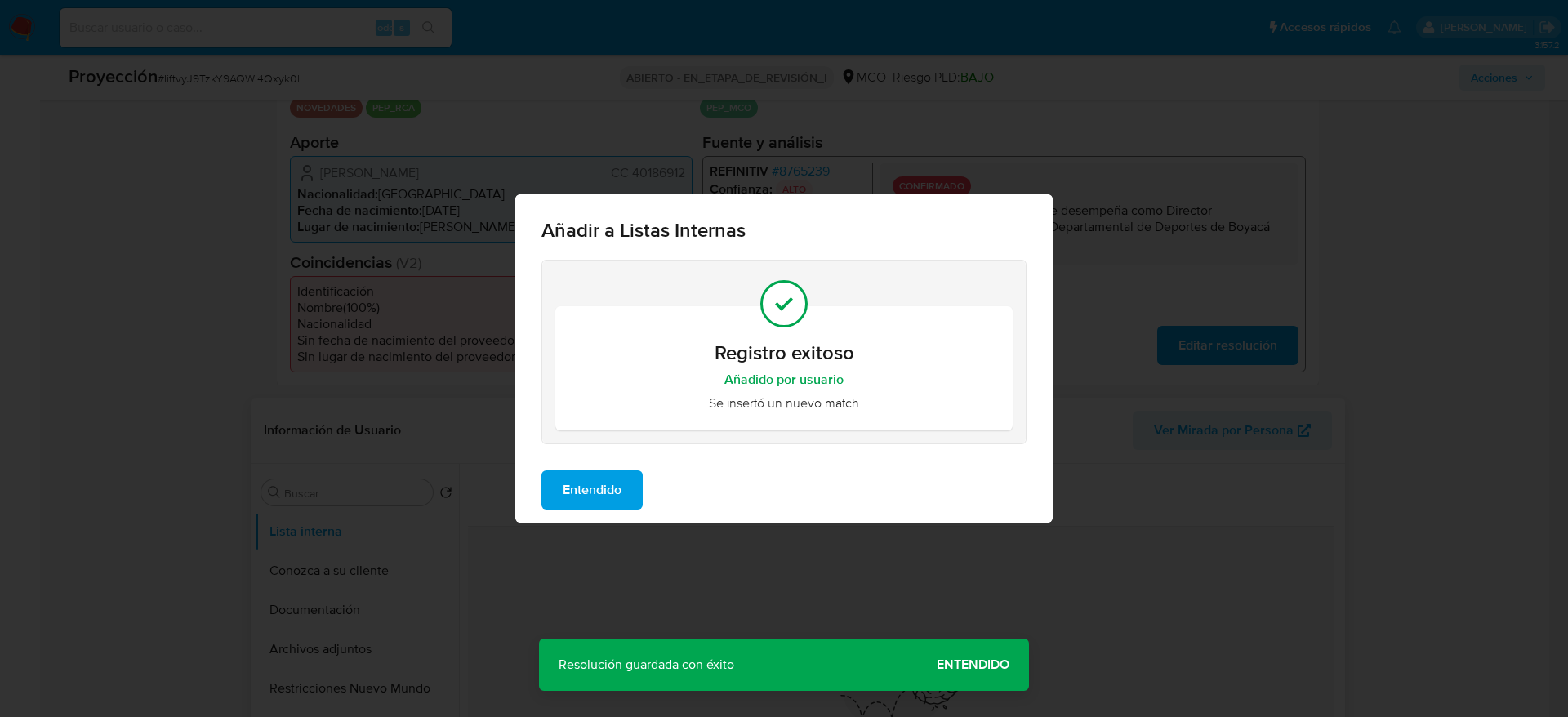
click at [616, 498] on span "Entendido" at bounding box center [591, 490] width 59 height 36
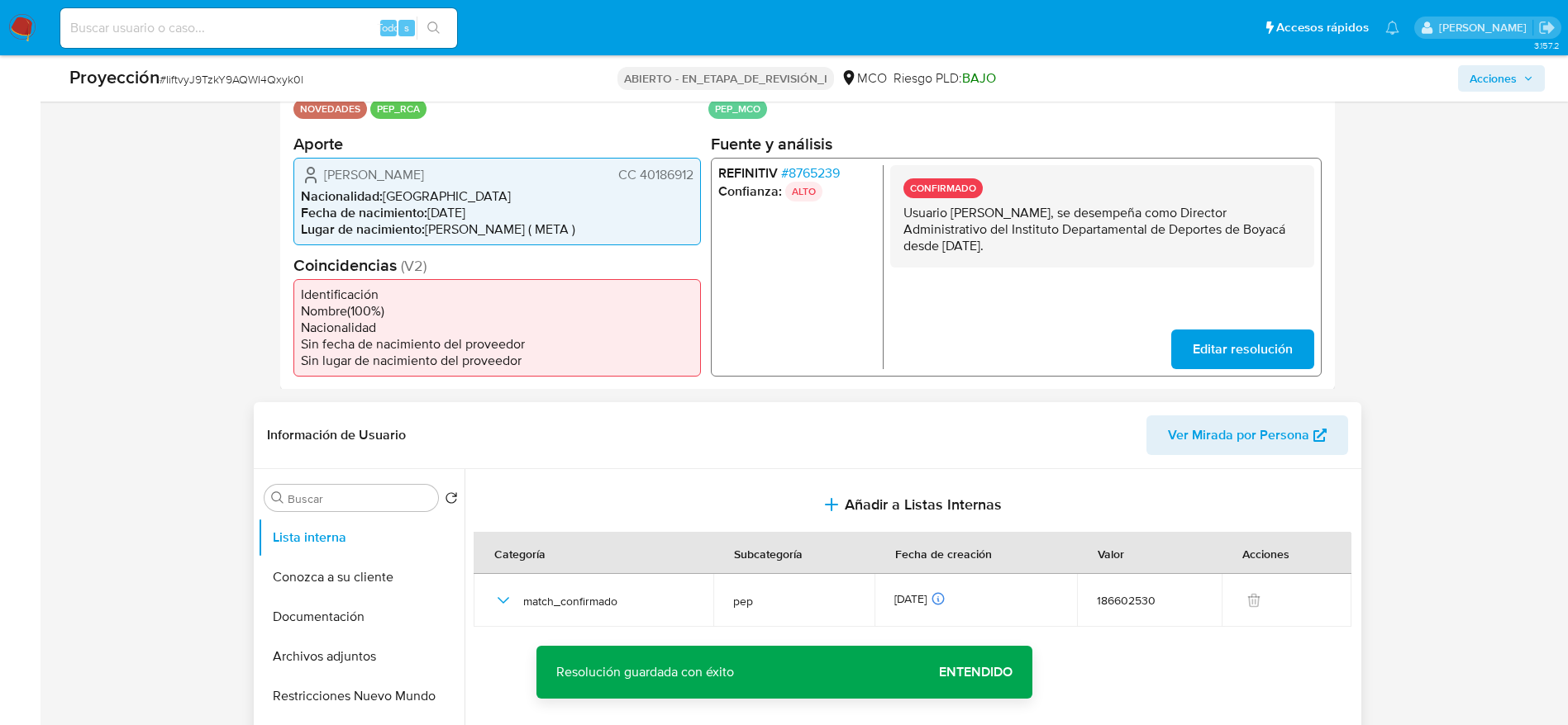
click at [421, 181] on span "[PERSON_NAME]" at bounding box center [374, 174] width 100 height 17
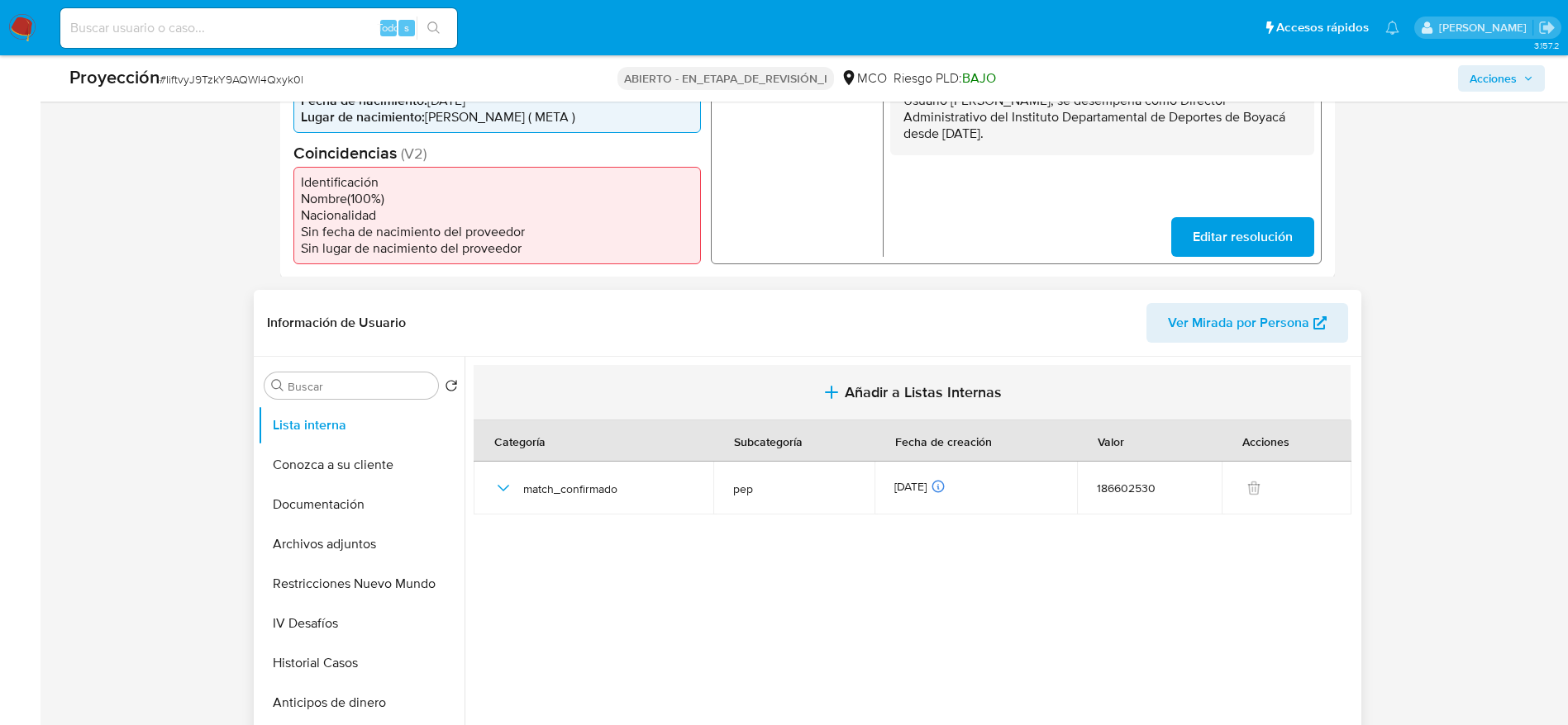
scroll to position [495, 0]
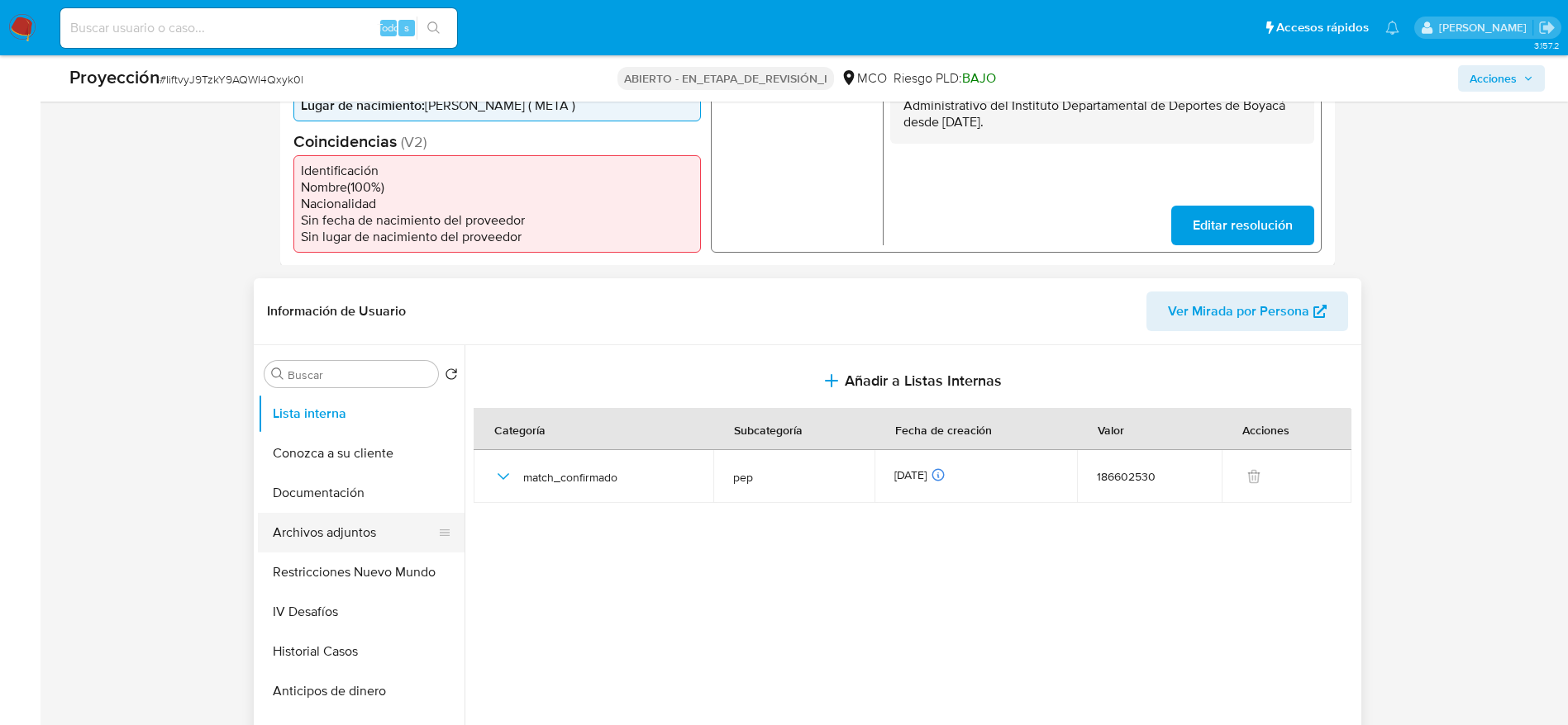
click at [319, 527] on button "Archivos adjuntos" at bounding box center [354, 532] width 194 height 40
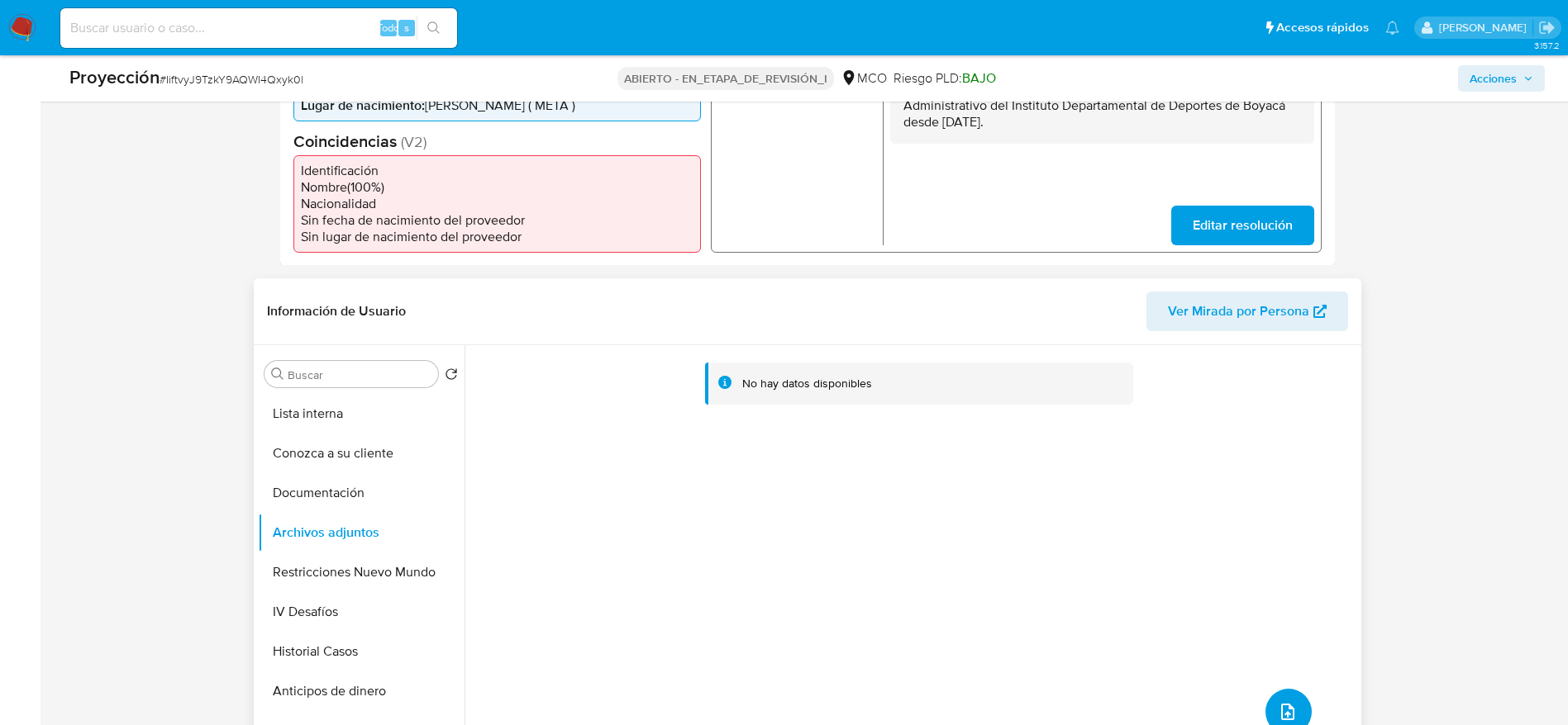
click at [1291, 698] on button "subir archivo" at bounding box center [1288, 712] width 46 height 46
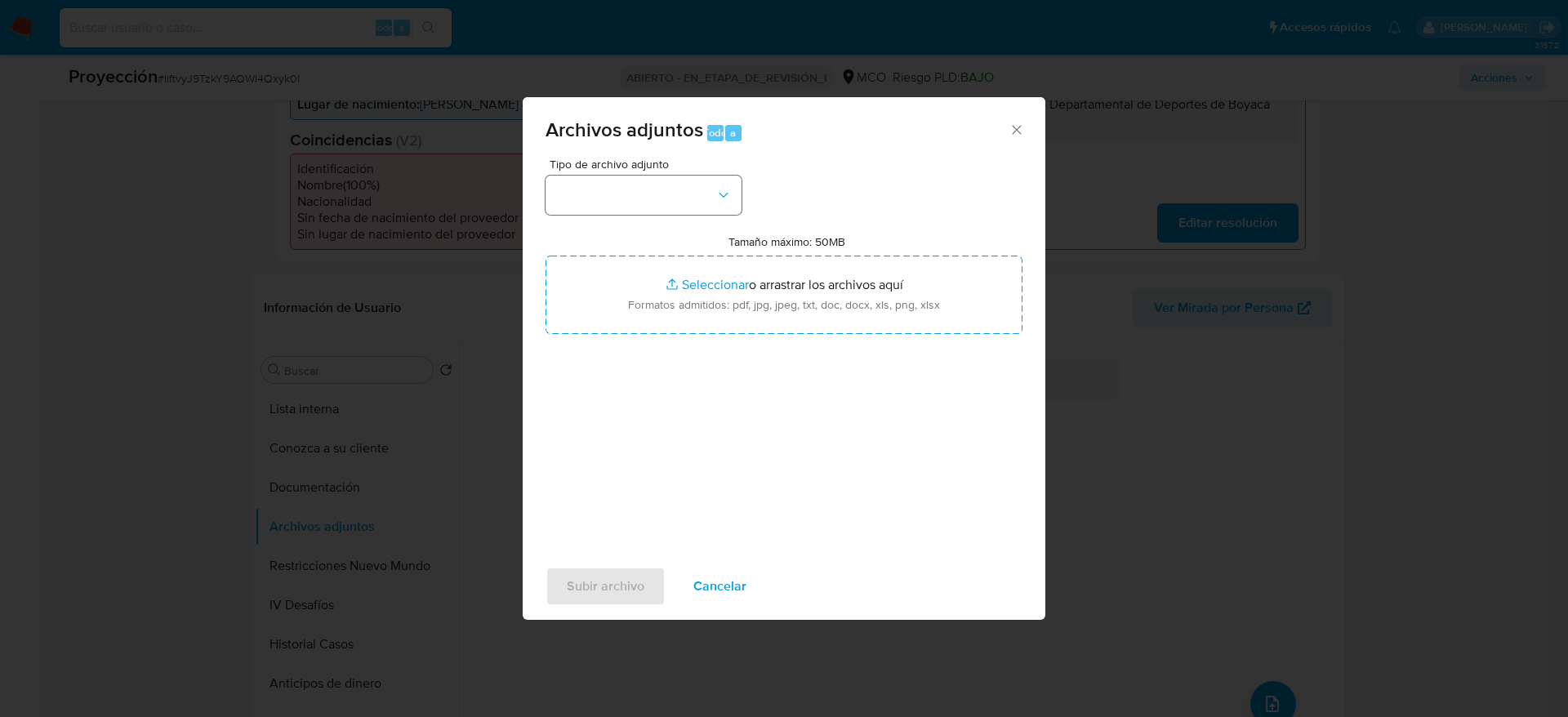
click at [674, 170] on div "Tipo de archivo adjunto" at bounding box center [643, 187] width 196 height 56
click at [673, 176] on button "button" at bounding box center [643, 195] width 196 height 39
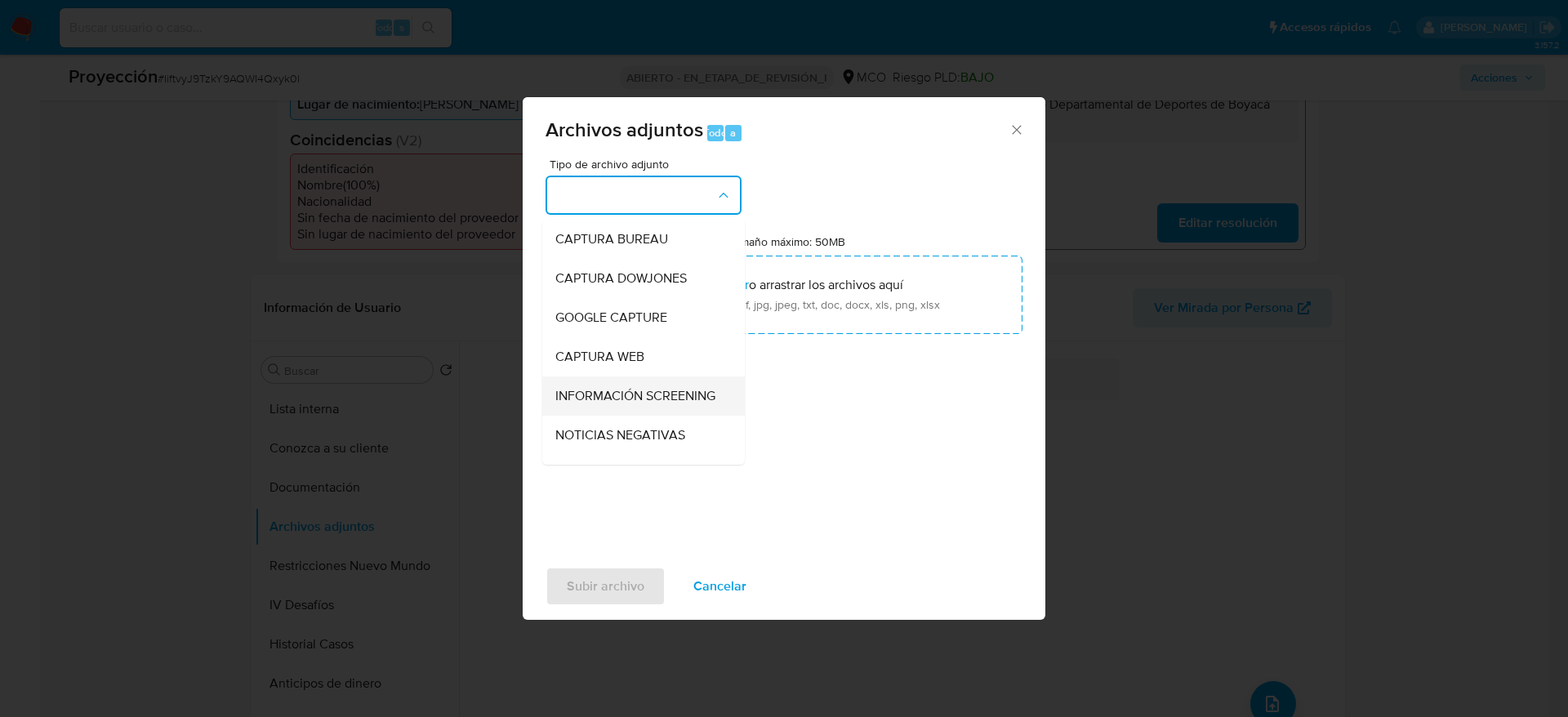
click at [631, 405] on span "INFORMACIÓN SCREENING" at bounding box center [635, 396] width 160 height 17
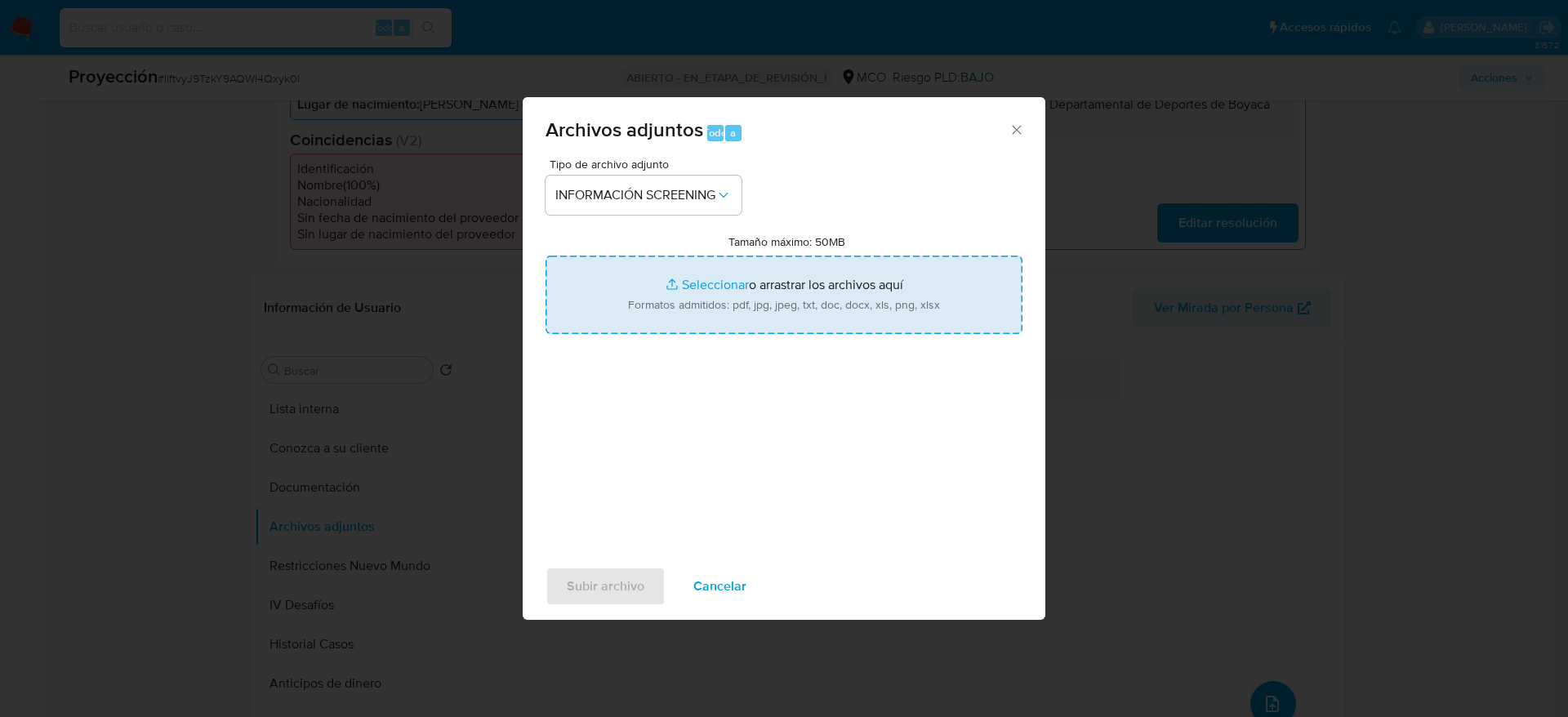
click at [697, 288] on input "Tamaño máximo: 50MB Seleccionar archivos" at bounding box center [784, 294] width 477 height 78
type input "C:\fakepath\_Melisa [PERSON_NAME] - Buscar con Google.pdf"
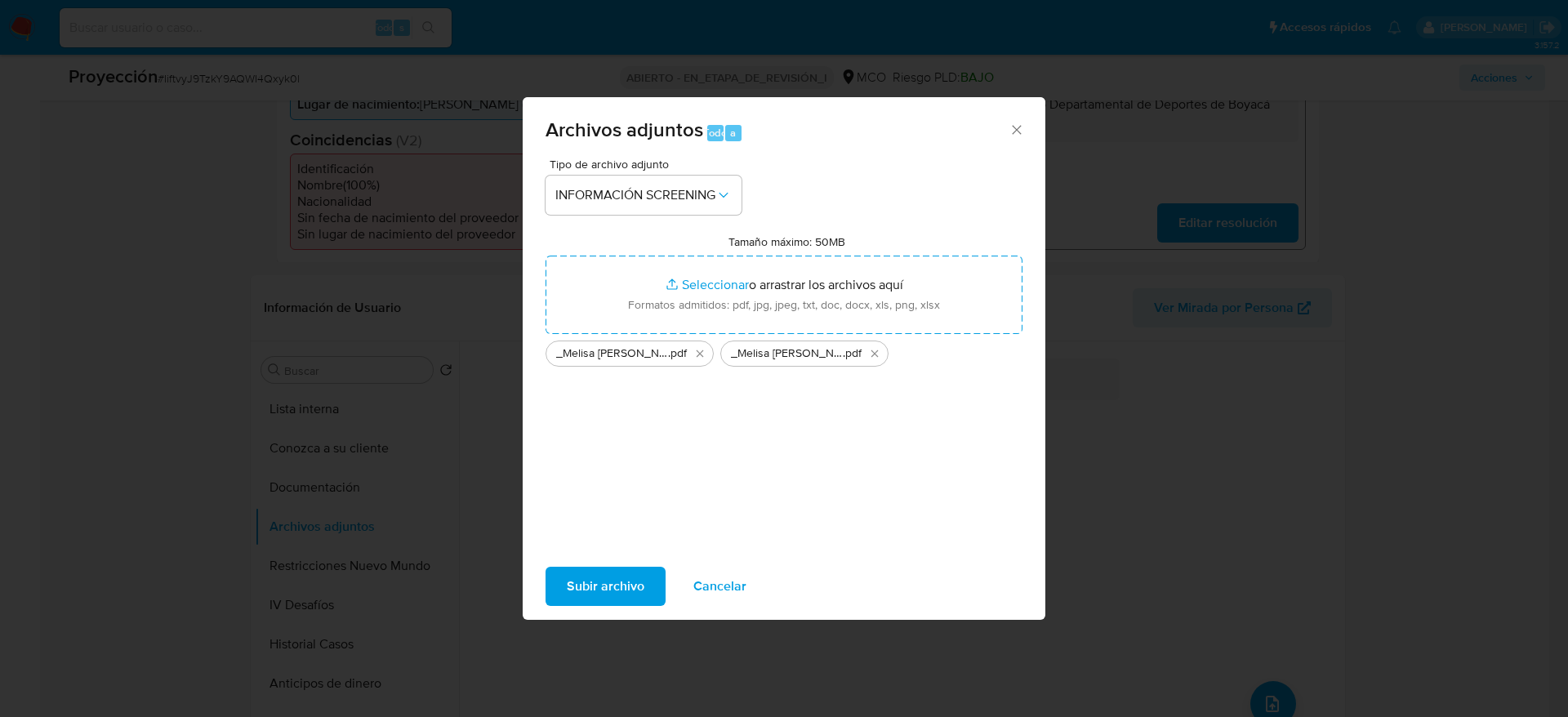
click at [578, 584] on span "Subir archivo" at bounding box center [605, 586] width 77 height 36
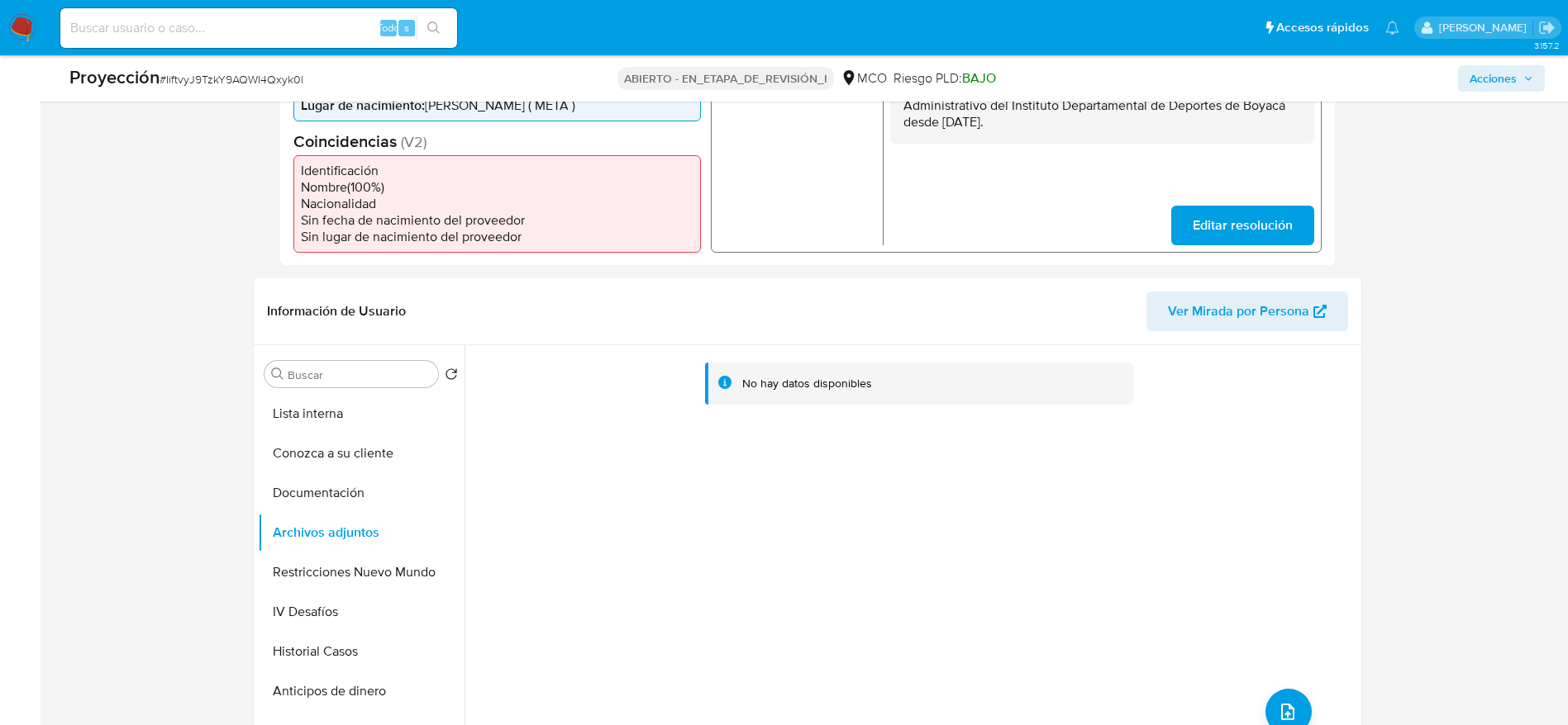
click at [350, 494] on button "Documentación" at bounding box center [360, 493] width 207 height 40
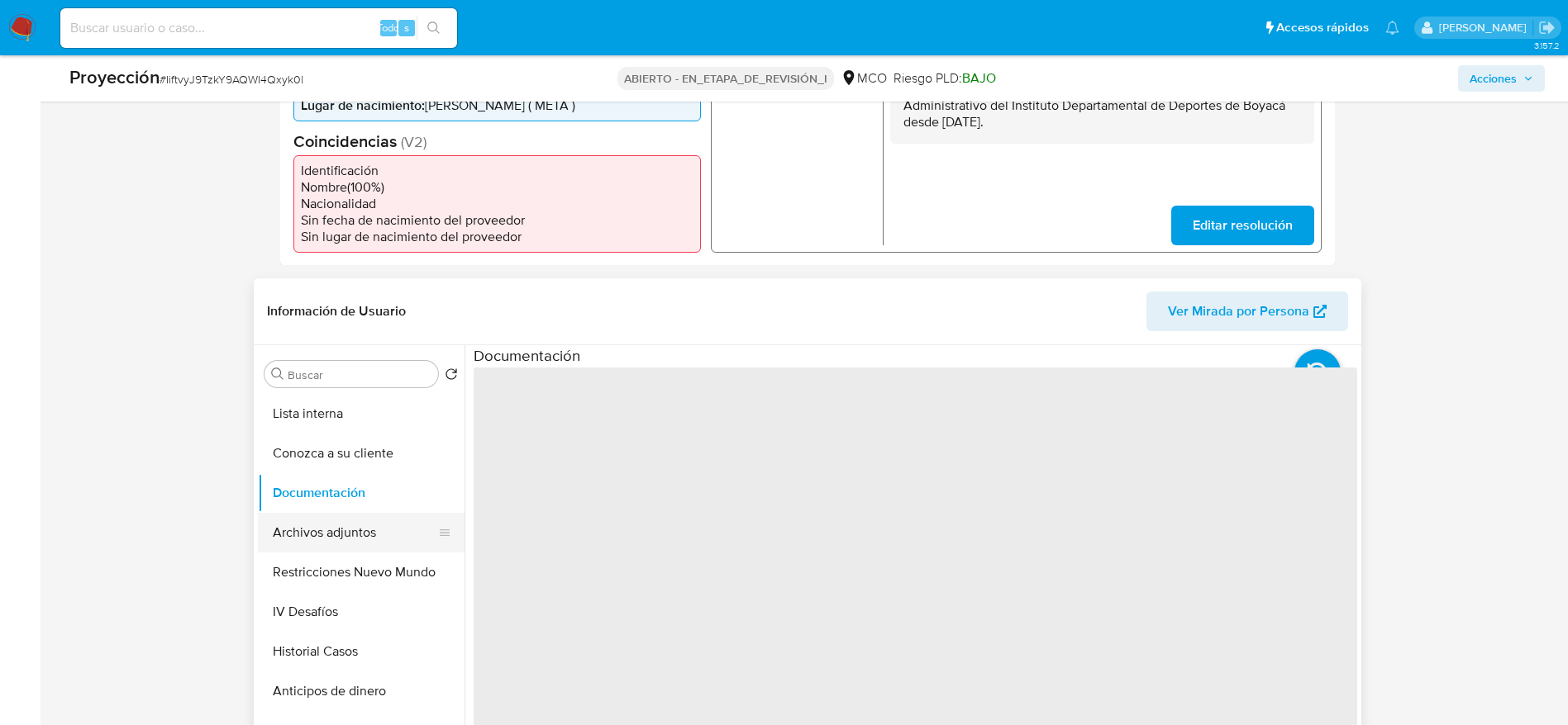
click at [337, 518] on button "Archivos adjuntos" at bounding box center [354, 532] width 194 height 40
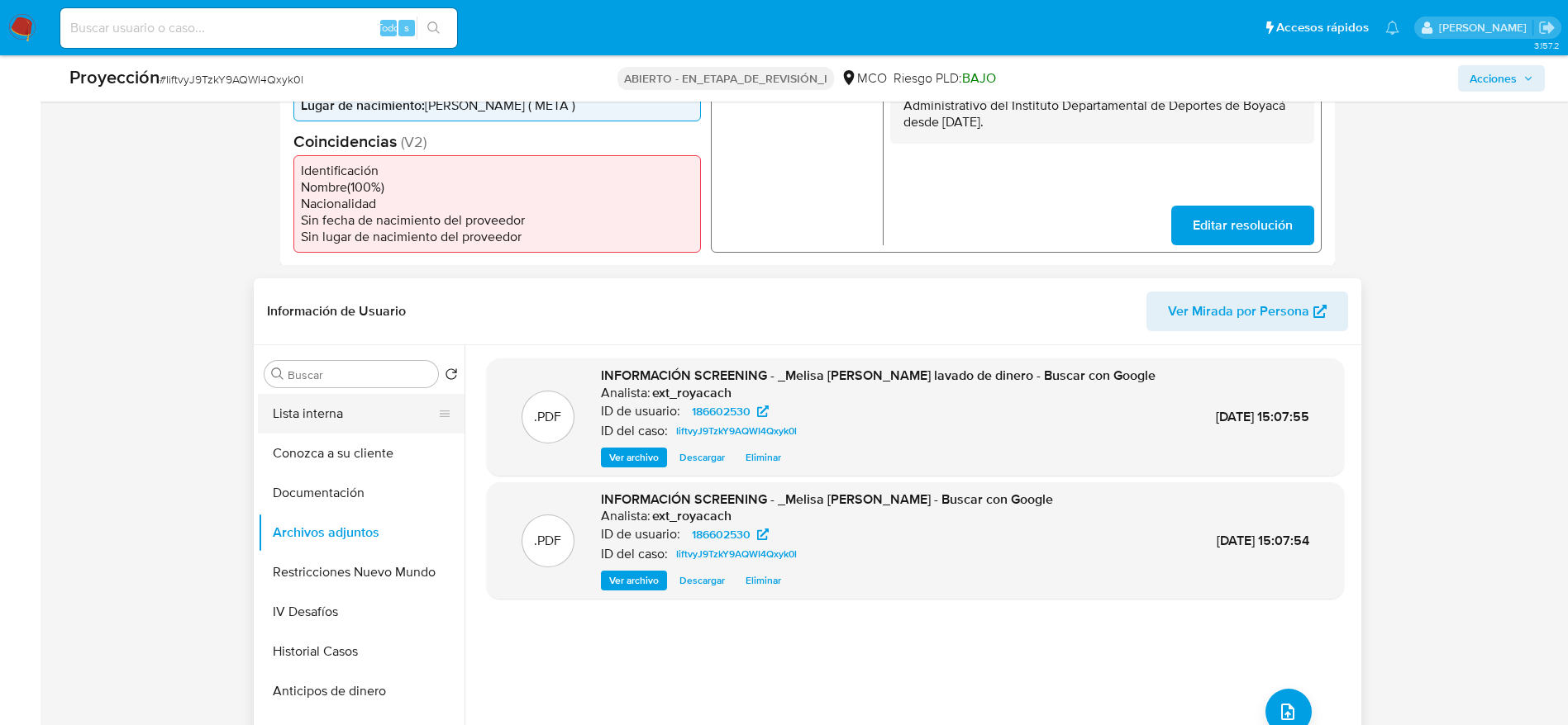
click at [340, 415] on button "Lista interna" at bounding box center [354, 414] width 194 height 40
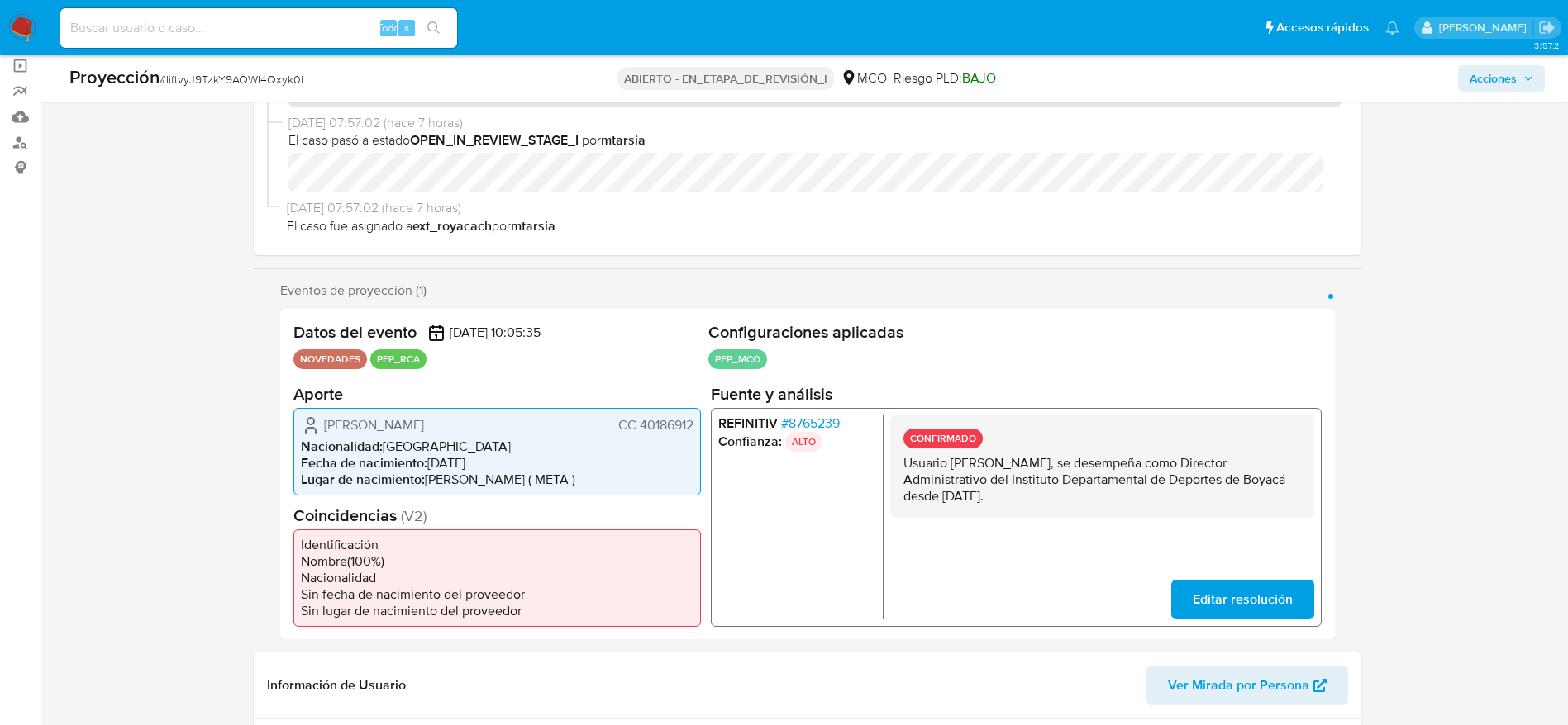
scroll to position [0, 0]
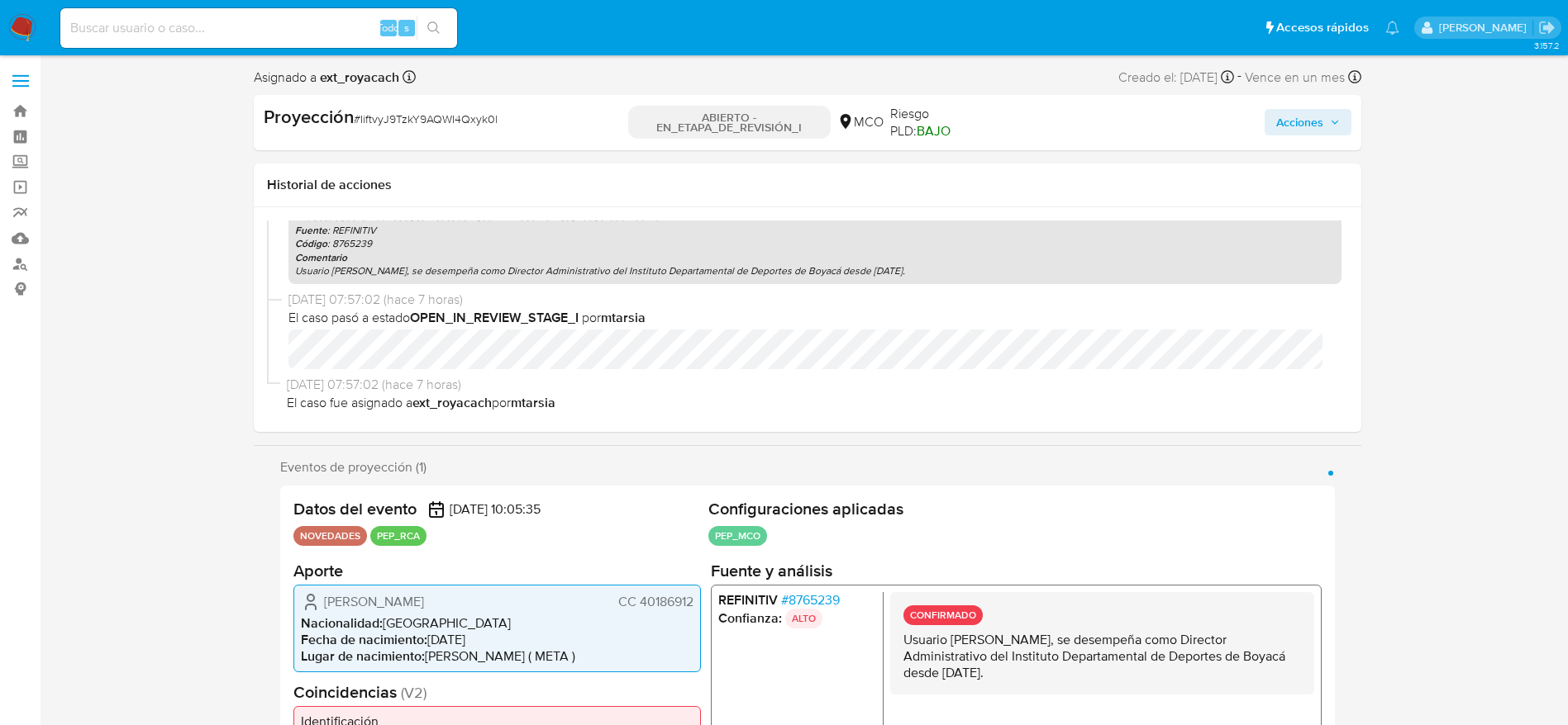
click at [1290, 124] on span "Acciones" at bounding box center [1299, 122] width 47 height 27
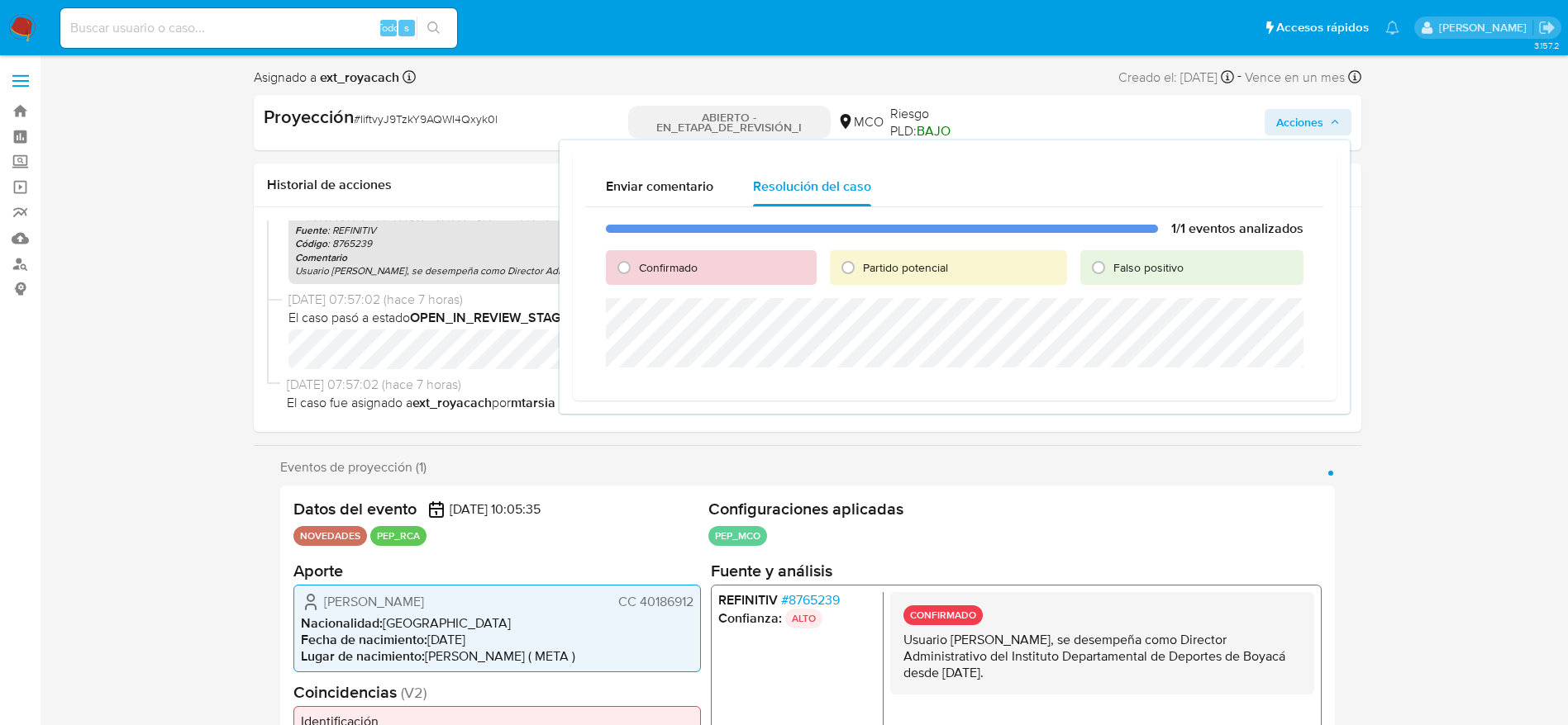
click at [669, 262] on font "Confirmado" at bounding box center [668, 267] width 59 height 17
click at [637, 262] on input "Confirmado" at bounding box center [624, 268] width 27 height 27
radio input "true"
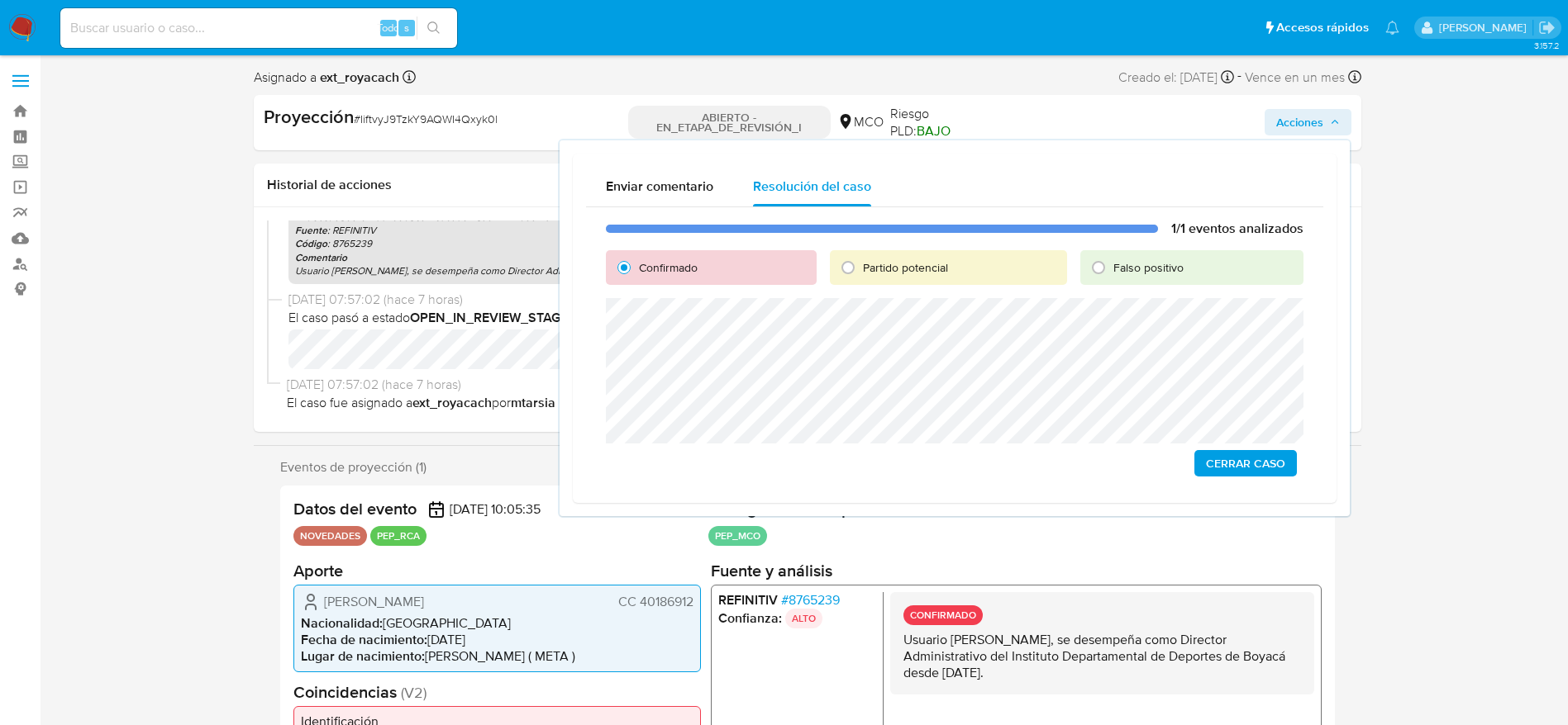
click at [1209, 459] on span "Cerrar Caso" at bounding box center [1245, 463] width 79 height 23
